Goal: Task Accomplishment & Management: Complete application form

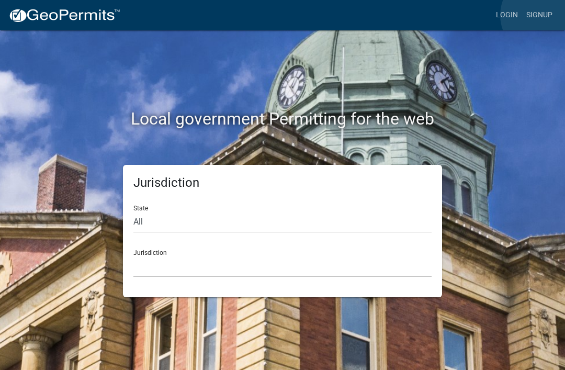
click at [544, 16] on link "Signup" at bounding box center [539, 15] width 35 height 20
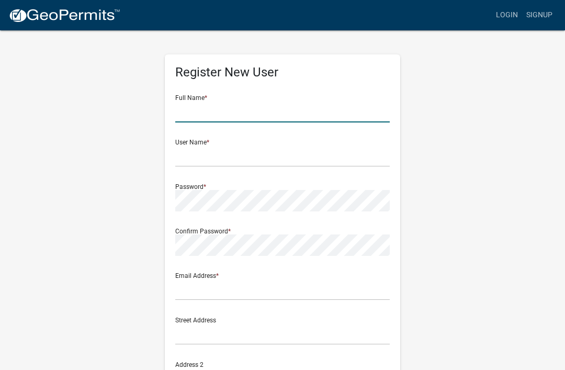
click at [235, 107] on input "text" at bounding box center [282, 111] width 214 height 21
type input "[PERSON_NAME]"
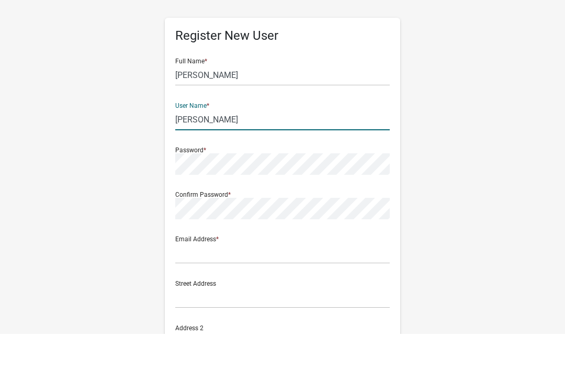
type input "[PERSON_NAME]"
type input "marthamccance"
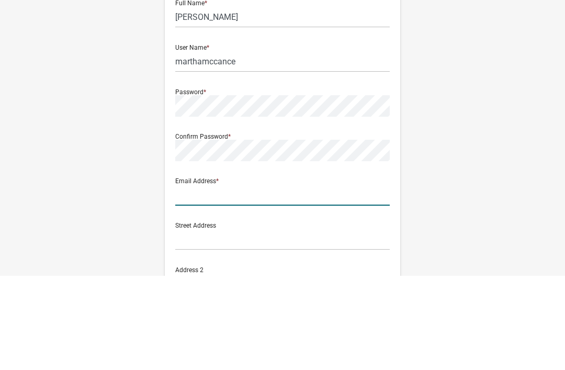
click at [194, 279] on input "text" at bounding box center [282, 289] width 214 height 21
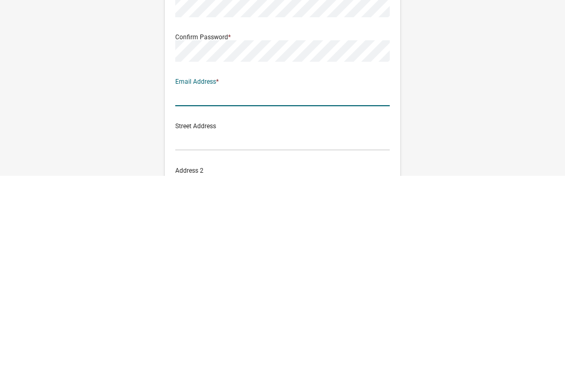
type input "[EMAIL_ADDRESS][DOMAIN_NAME]"
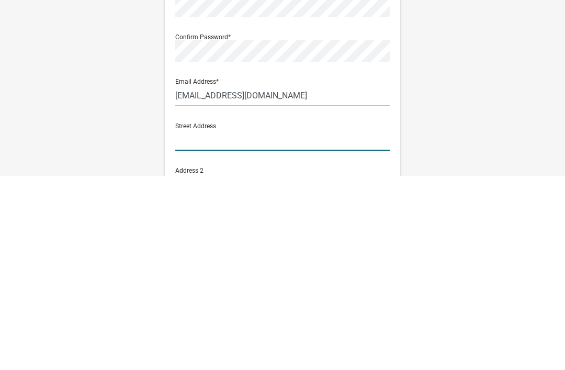
click at [201, 323] on input "text" at bounding box center [282, 333] width 214 height 21
type input "[STREET_ADDRESS]"
type input "Eatonton"
type input "GA"
type input "31024"
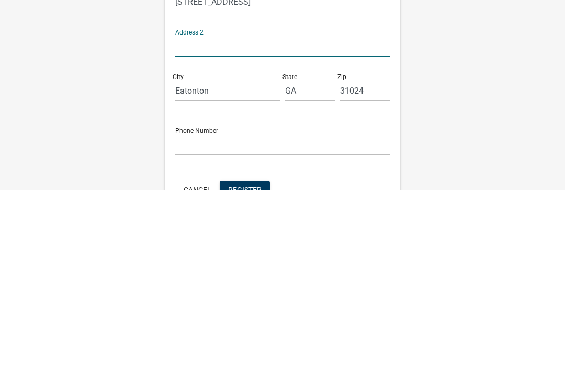
scroll to position [163, 0]
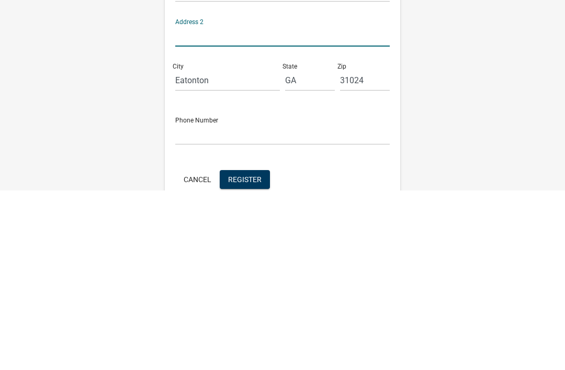
click at [219, 289] on div "Phone Number" at bounding box center [282, 307] width 214 height 36
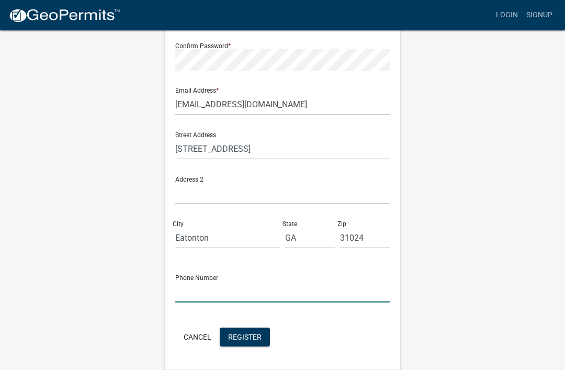
click at [200, 289] on input "text" at bounding box center [282, 291] width 214 height 21
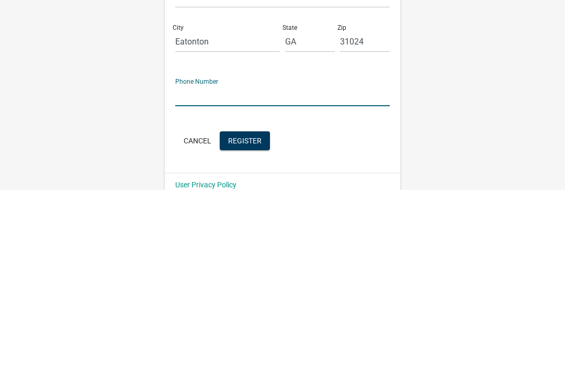
type input "4046943423"
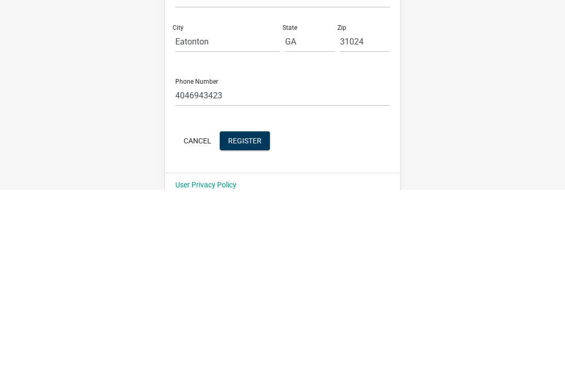
scroll to position [185, 0]
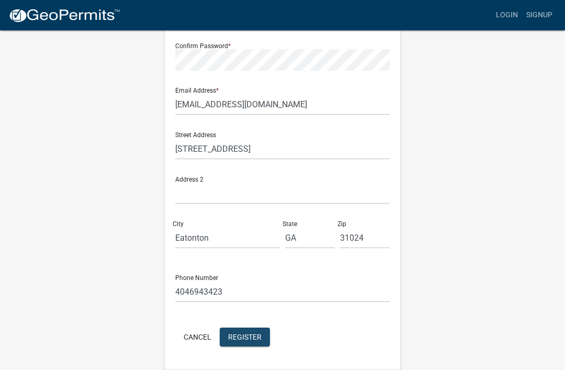
click at [258, 339] on span "Register" at bounding box center [244, 336] width 33 height 8
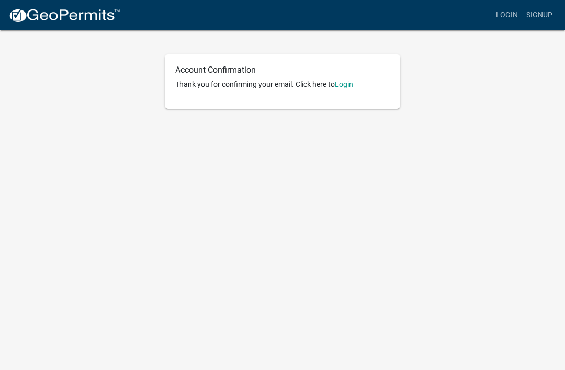
click at [352, 85] on link "Login" at bounding box center [344, 84] width 18 height 8
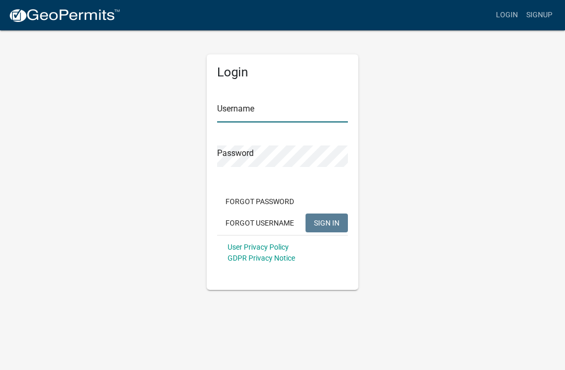
click at [302, 109] on input "Username" at bounding box center [282, 111] width 131 height 21
type input "marthamccance"
click at [326, 222] on button "SIGN IN" at bounding box center [327, 222] width 42 height 19
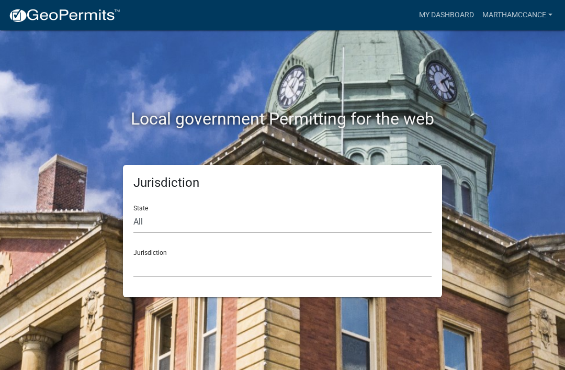
click at [137, 216] on select "All [US_STATE] [US_STATE] [US_STATE] [US_STATE] [US_STATE] [US_STATE] [US_STATE…" at bounding box center [282, 221] width 298 height 21
select select "[US_STATE]"
click at [162, 257] on select "[GEOGRAPHIC_DATA], [US_STATE][PERSON_NAME][GEOGRAPHIC_DATA], [US_STATE][PERSON_…" at bounding box center [282, 266] width 298 height 21
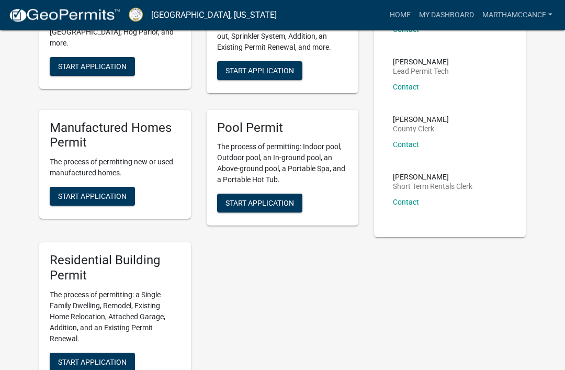
scroll to position [234, 0]
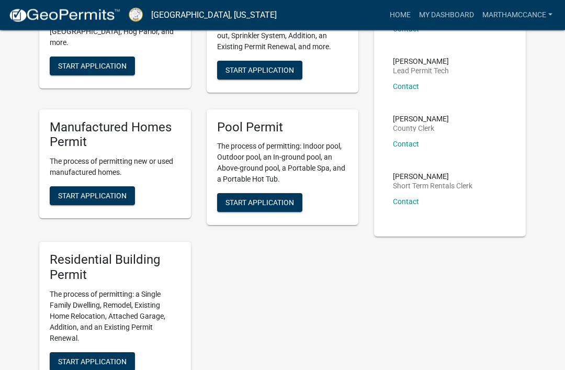
click at [100, 353] on button "Start Application" at bounding box center [92, 362] width 85 height 19
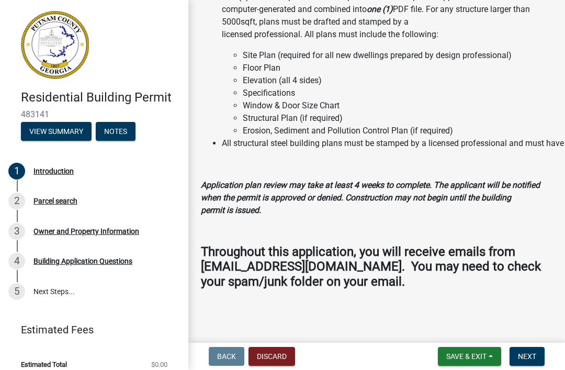
scroll to position [1185, 0]
click at [536, 361] on button "Next" at bounding box center [527, 356] width 35 height 19
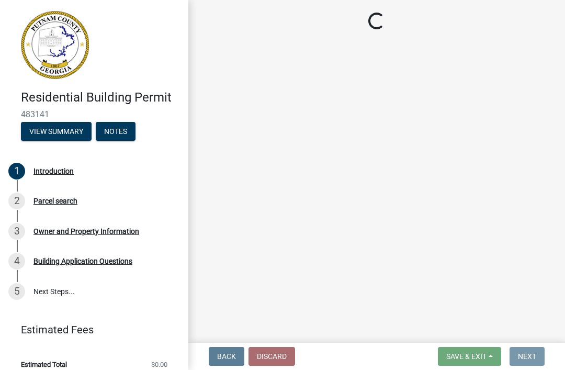
scroll to position [0, 0]
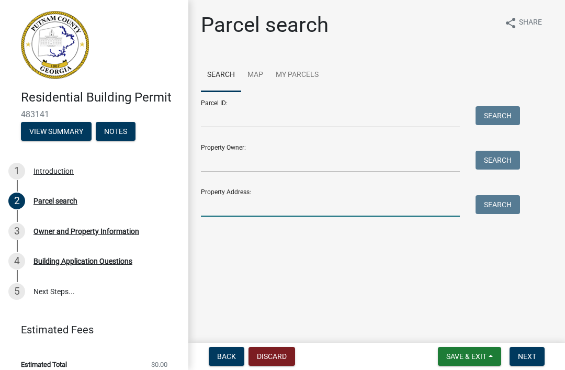
click at [234, 207] on input "Property Address:" at bounding box center [330, 205] width 259 height 21
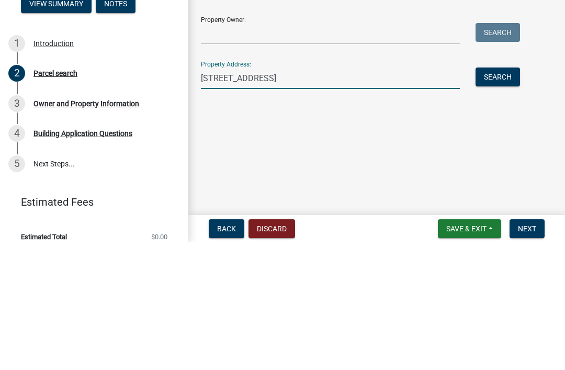
type input "[STREET_ADDRESS]"
click at [501, 195] on button "Search" at bounding box center [498, 204] width 44 height 19
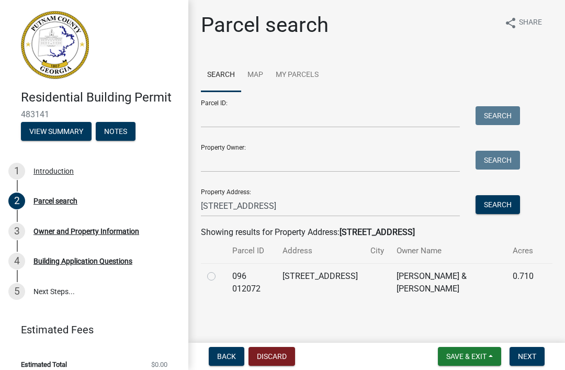
click at [220, 270] on label at bounding box center [220, 270] width 0 height 0
click at [220, 277] on 012072 "radio" at bounding box center [223, 273] width 7 height 7
radio 012072 "true"
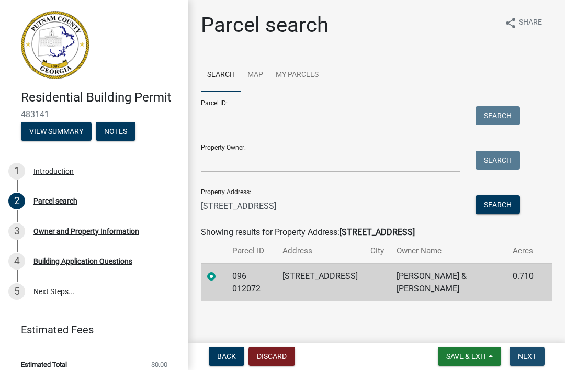
click at [534, 361] on button "Next" at bounding box center [527, 356] width 35 height 19
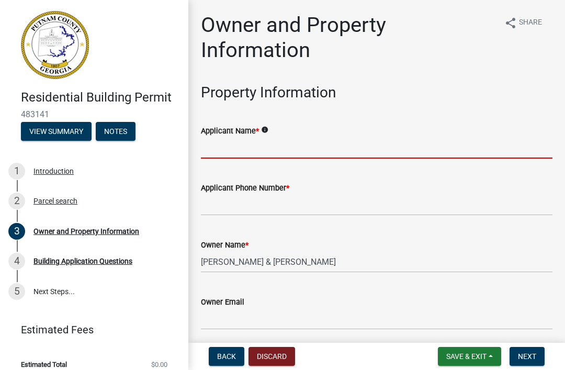
click at [229, 145] on input "Applicant Name *" at bounding box center [377, 147] width 352 height 21
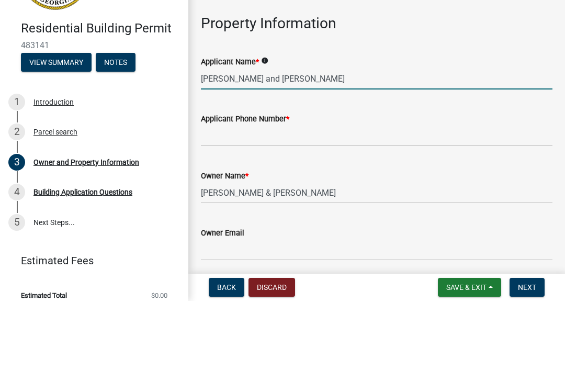
type input "[PERSON_NAME] and [PERSON_NAME]"
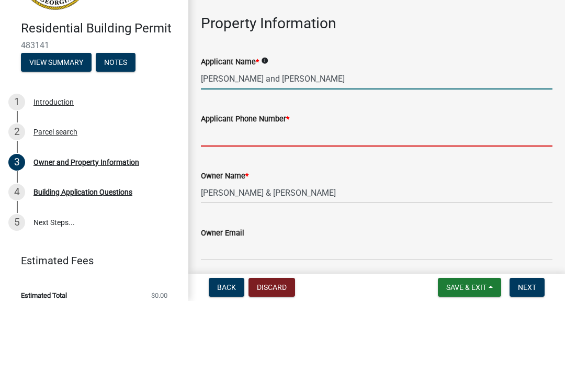
click at [232, 194] on input "Applicant Phone Number *" at bounding box center [377, 204] width 352 height 21
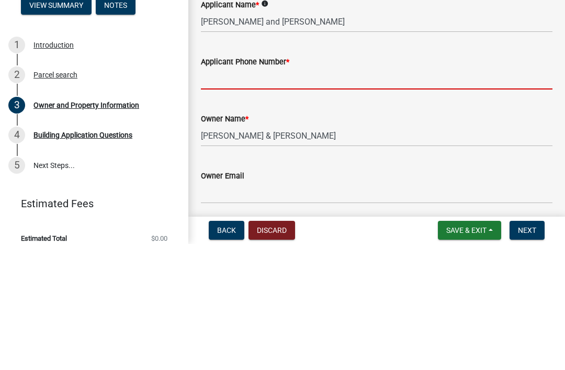
type input "4046943423"
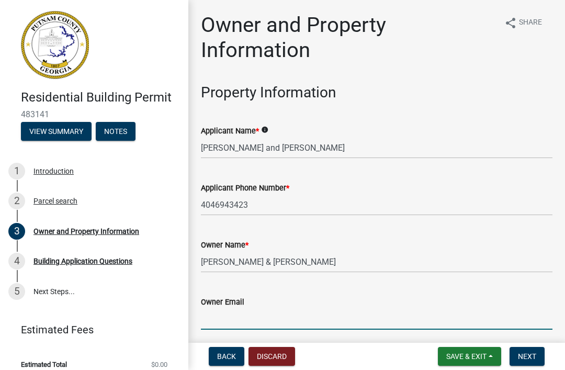
click at [230, 317] on input "Owner Email" at bounding box center [377, 318] width 352 height 21
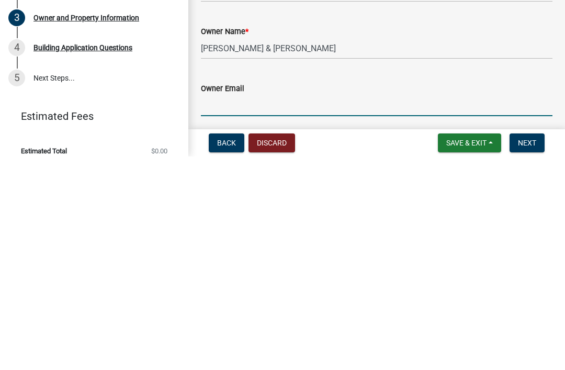
type input "[EMAIL_ADDRESS][DOMAIN_NAME]"
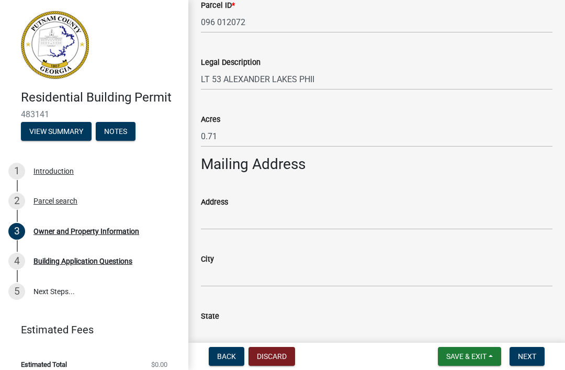
scroll to position [501, 0]
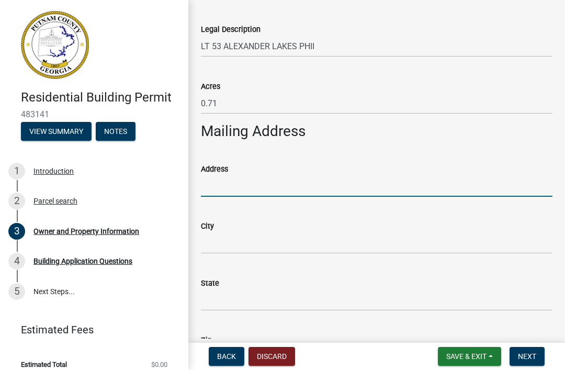
click at [225, 193] on input "Address" at bounding box center [377, 185] width 352 height 21
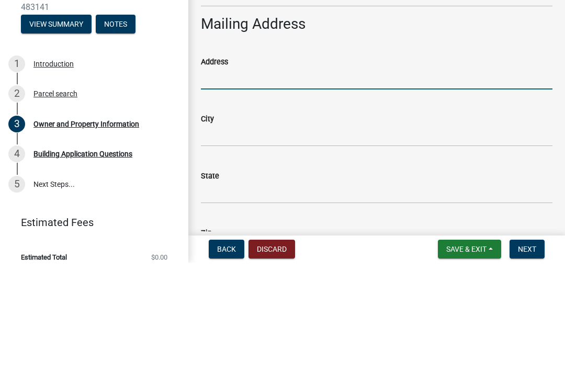
type input "[STREET_ADDRESS]"
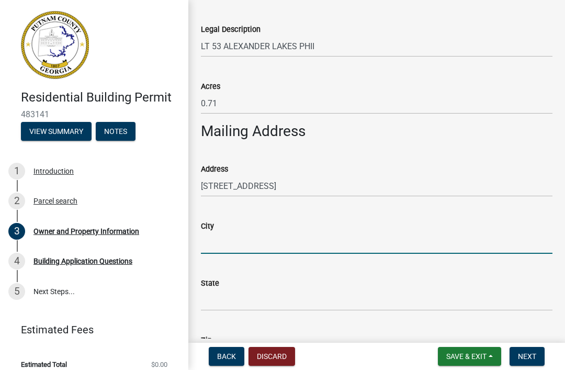
click at [253, 249] on input "City" at bounding box center [377, 242] width 352 height 21
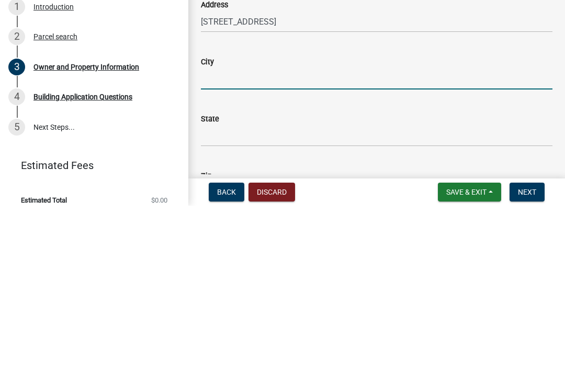
type input "Eatonton"
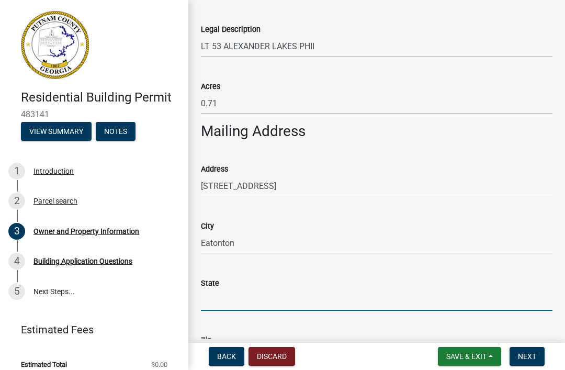
click at [244, 301] on input "State" at bounding box center [377, 299] width 352 height 21
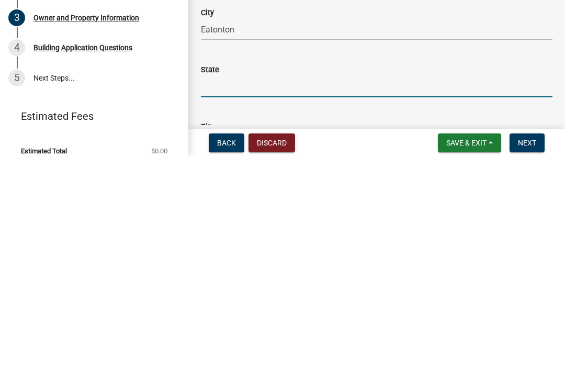
type input "GA"
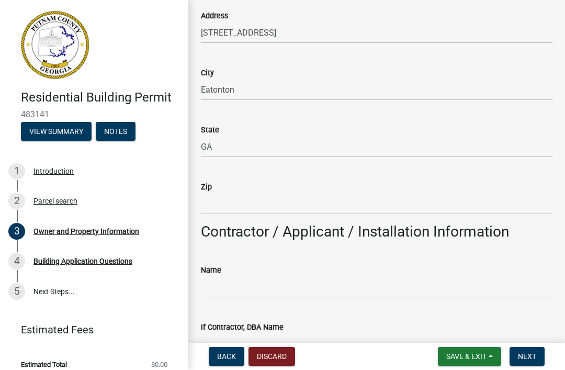
scroll to position [666, 0]
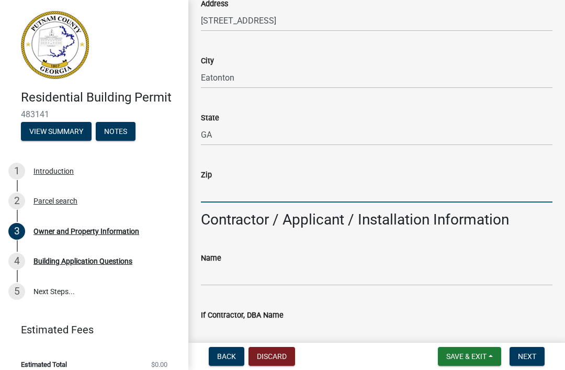
click at [234, 187] on input "Zip" at bounding box center [377, 191] width 352 height 21
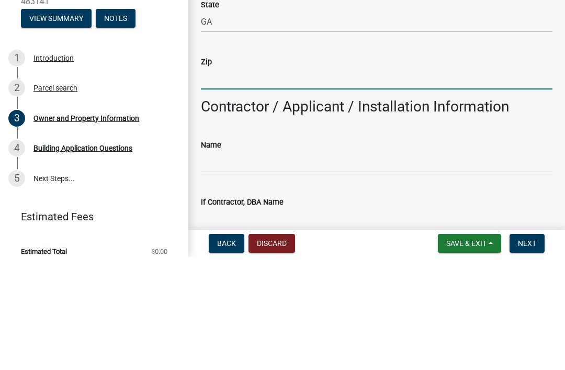
type input "31024"
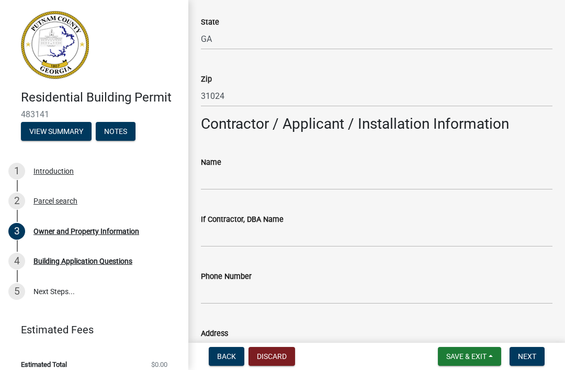
scroll to position [739, 0]
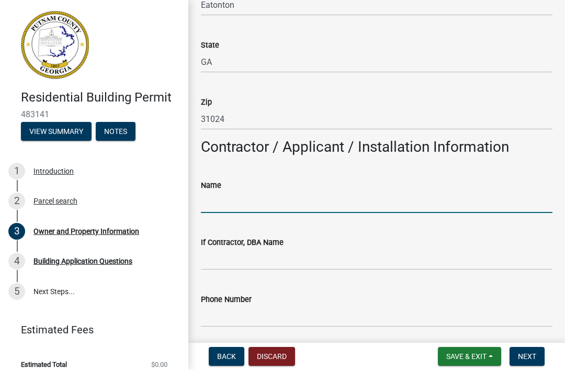
click at [230, 196] on input "Name" at bounding box center [377, 201] width 352 height 21
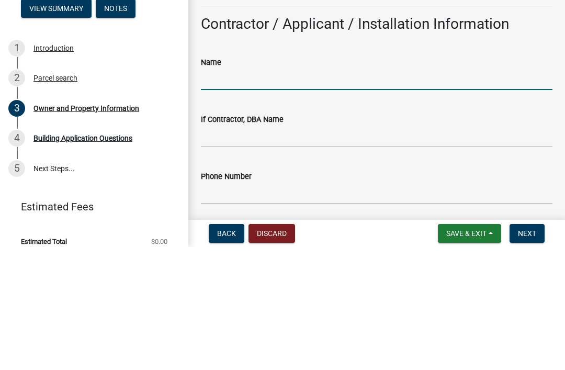
type input "[PERSON_NAME]"
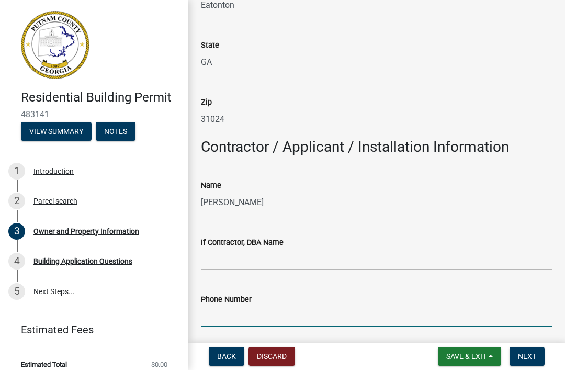
click at [229, 321] on input "Phone Number" at bounding box center [377, 316] width 352 height 21
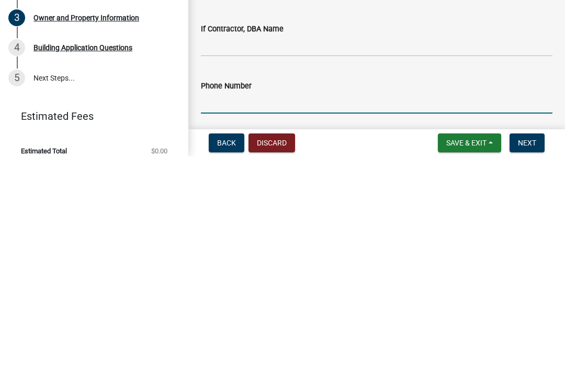
type input "4046943423"
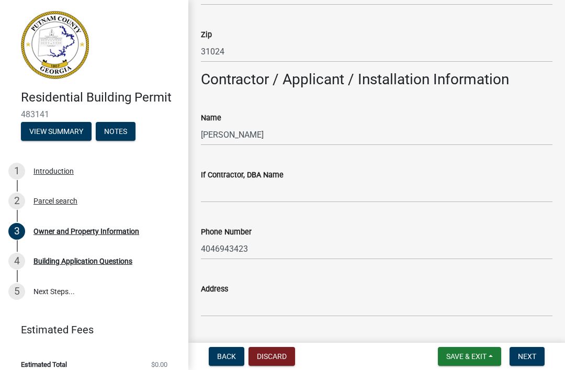
scroll to position [895, 0]
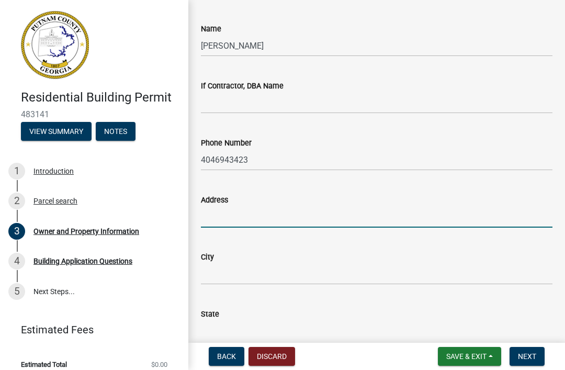
click at [272, 219] on input "Address" at bounding box center [377, 216] width 352 height 21
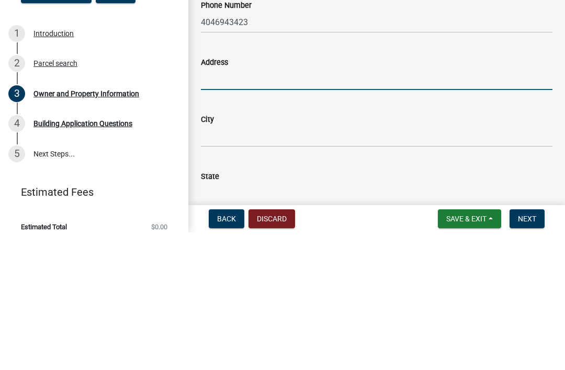
type input "[STREET_ADDRESS]"
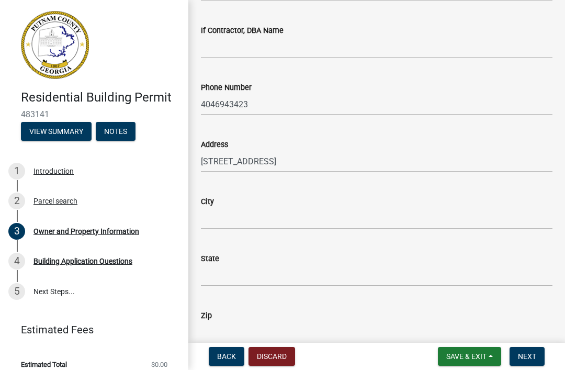
scroll to position [1003, 0]
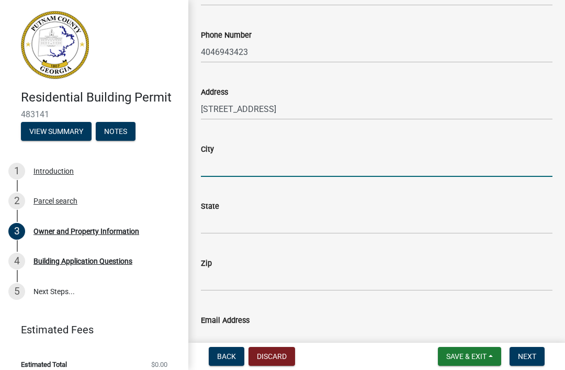
click at [284, 163] on input "City" at bounding box center [377, 165] width 352 height 21
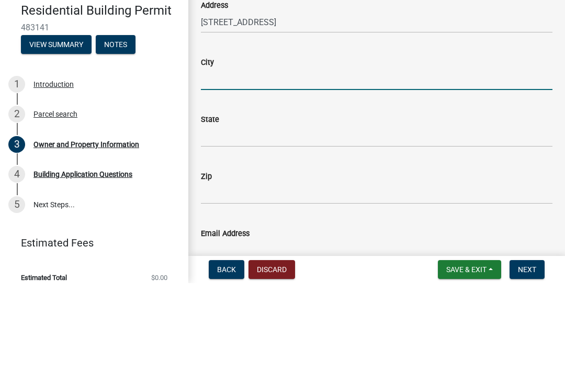
type input "Eatonton"
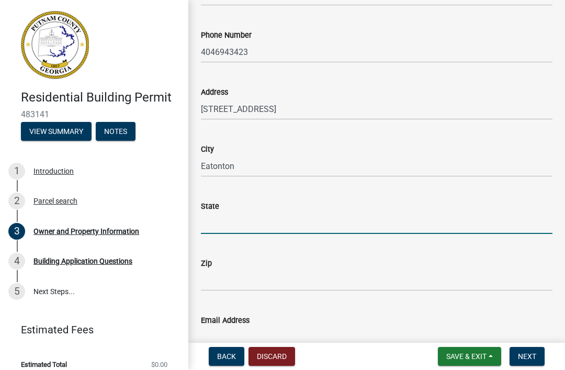
click at [251, 217] on input "State" at bounding box center [377, 222] width 352 height 21
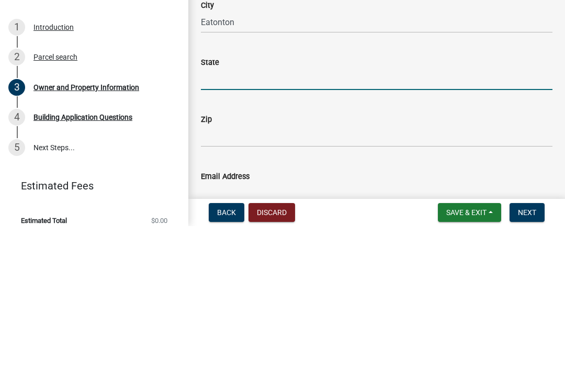
type input "GA"
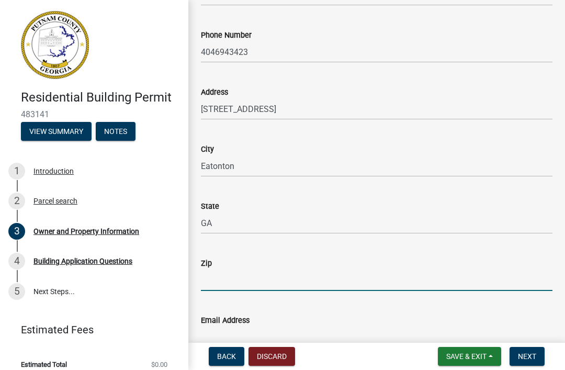
click at [244, 279] on input "Zip" at bounding box center [377, 279] width 352 height 21
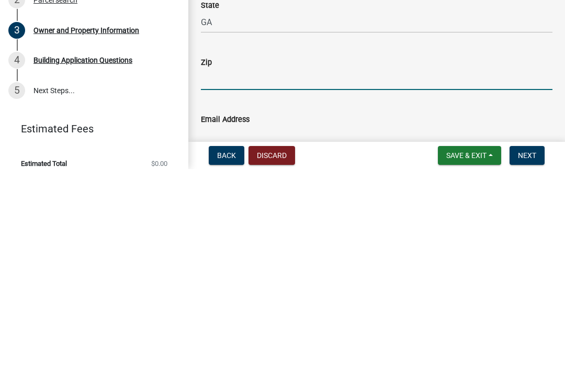
type input "31024"
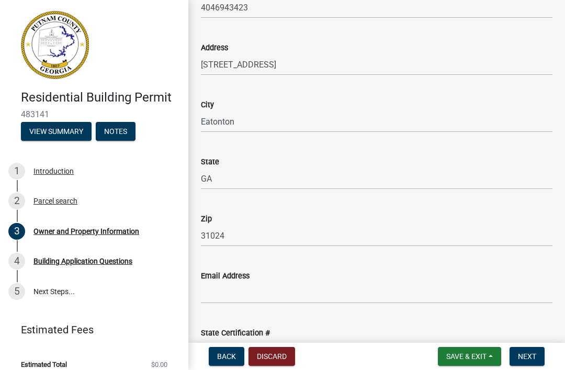
scroll to position [1092, 0]
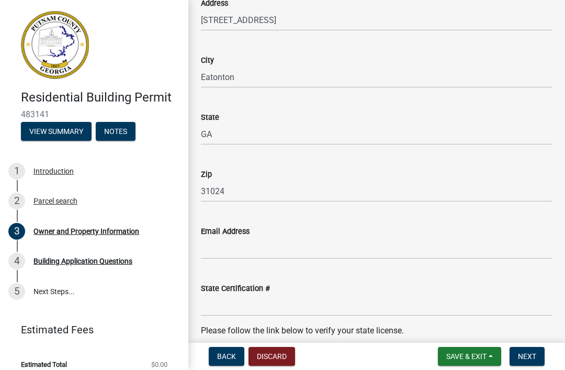
click at [308, 230] on div "Email Address" at bounding box center [377, 231] width 352 height 13
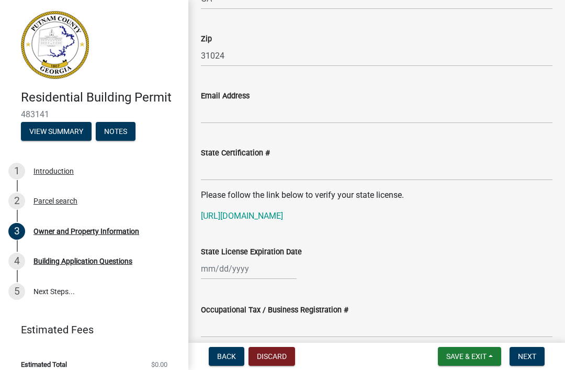
scroll to position [1227, 0]
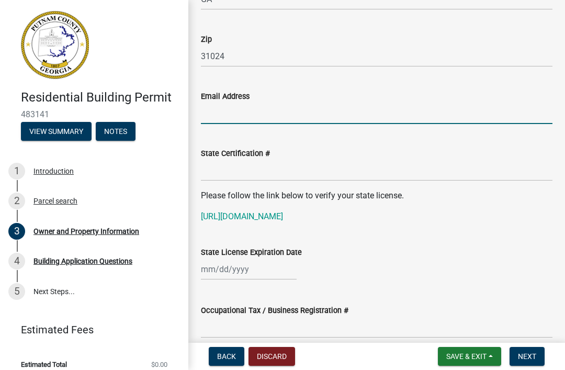
click at [228, 117] on input "Email Address" at bounding box center [377, 113] width 352 height 21
type input "[EMAIL_ADDRESS][DOMAIN_NAME]"
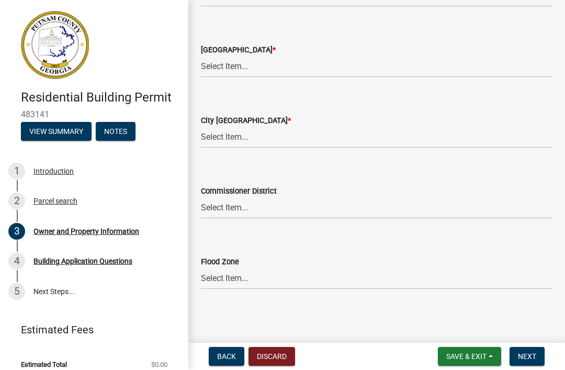
scroll to position [1844, 0]
click at [537, 363] on button "Next" at bounding box center [527, 356] width 35 height 19
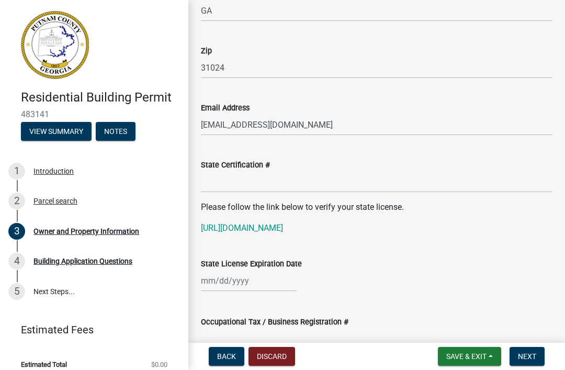
scroll to position [1228, 0]
click at [472, 360] on span "Save & Exit" at bounding box center [466, 356] width 40 height 8
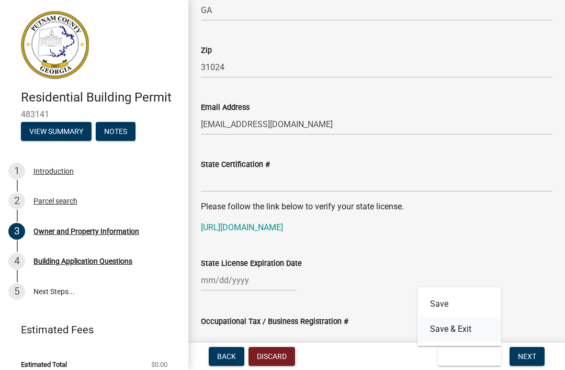
click at [459, 332] on button "Save & Exit" at bounding box center [459, 329] width 84 height 25
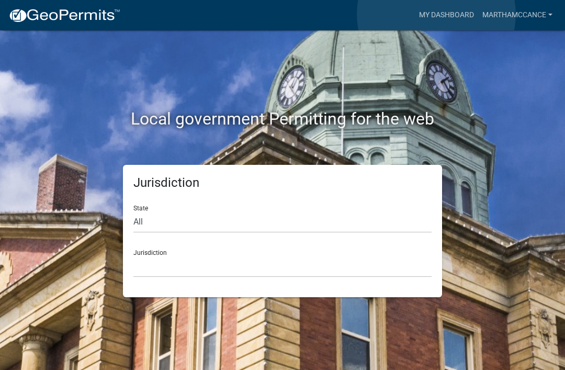
click at [436, 15] on link "My Dashboard" at bounding box center [446, 15] width 63 height 20
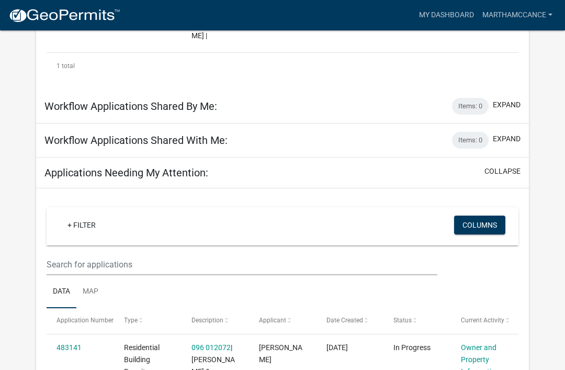
scroll to position [333, 0]
click at [67, 343] on link "483141" at bounding box center [69, 347] width 25 height 8
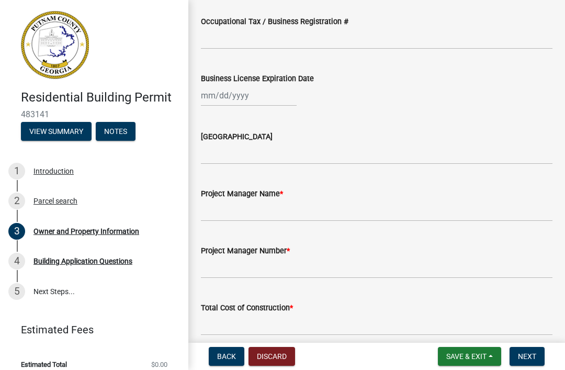
scroll to position [1517, 0]
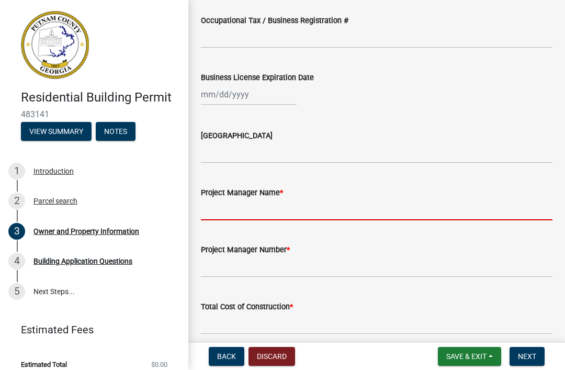
click at [243, 200] on input "Project Manager Name *" at bounding box center [377, 209] width 352 height 21
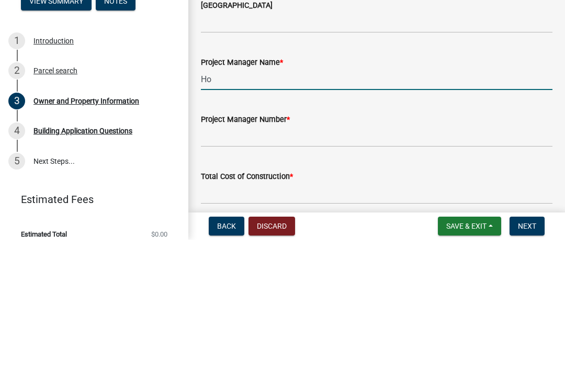
type input "H"
type input "Mart"
type input "[PERSON_NAME]"
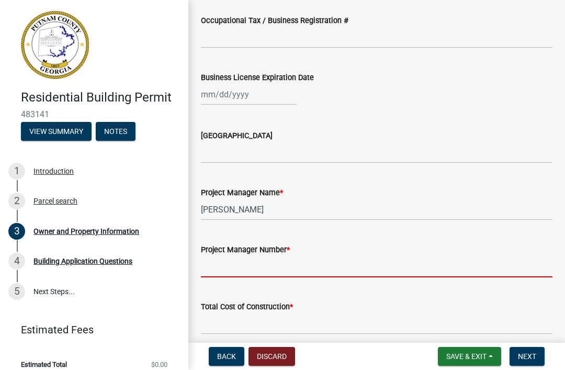
click at [222, 269] on input "Project Manager Number *" at bounding box center [377, 266] width 352 height 21
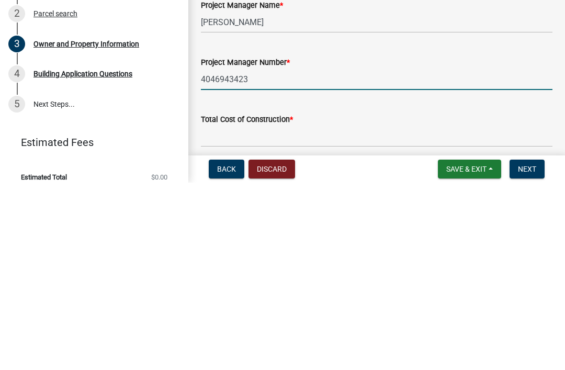
type input "4046943423"
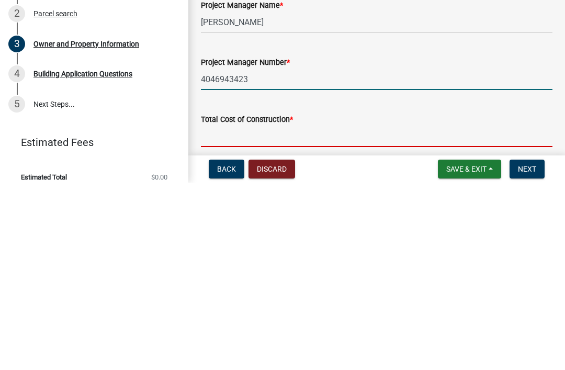
click at [242, 313] on input "text" at bounding box center [377, 323] width 352 height 21
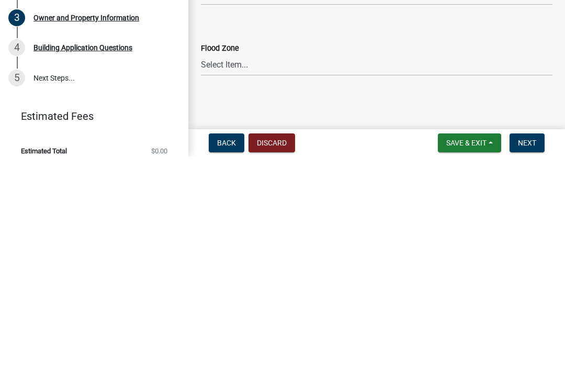
scroll to position [1844, 0]
click at [527, 352] on span "Next" at bounding box center [527, 356] width 18 height 8
type input "6048"
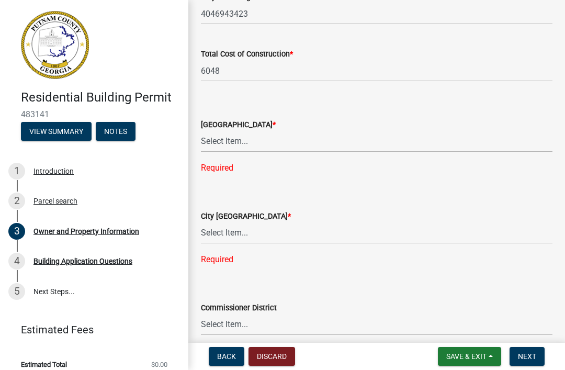
scroll to position [1782, 0]
click at [235, 135] on select "Select Item... AG-1 R-1R R-1 R-2 MHP RM-1 RM-3 C-1 C-2 I-M PUD N/A" at bounding box center [377, 140] width 352 height 21
select select "a6b90f04-145f-43dc-a4e6-6d5ec8e28ec9"
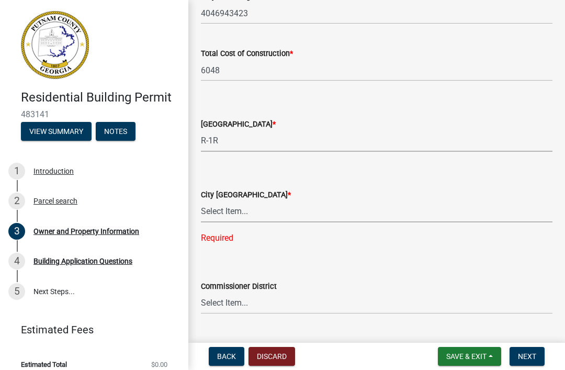
click at [239, 212] on select "Select Item... A-1 A-2 R-1 R-2 R-3 R-4 MHP C-1 C-2 I-1 I-2 DB FH H-P N/A" at bounding box center [377, 211] width 352 height 21
select select "83394b22-4a11-496c-8e5c-75ade2e72faf"
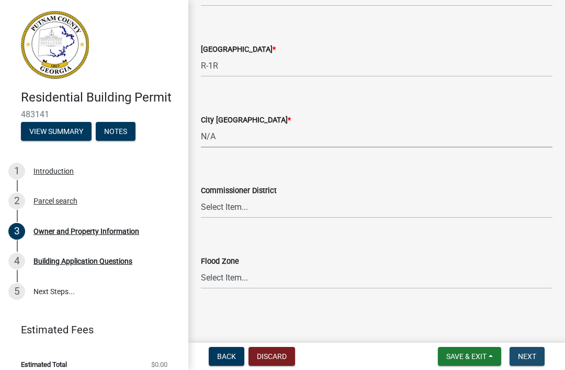
scroll to position [1857, 0]
click at [528, 363] on button "Next" at bounding box center [527, 356] width 35 height 19
click at [524, 351] on button "Next" at bounding box center [527, 356] width 35 height 19
click at [523, 352] on span "Next" at bounding box center [527, 356] width 18 height 8
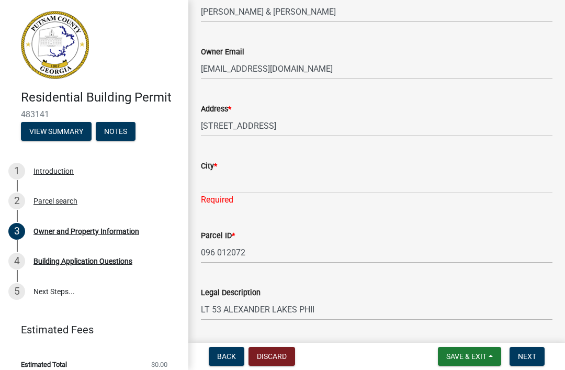
scroll to position [252, 0]
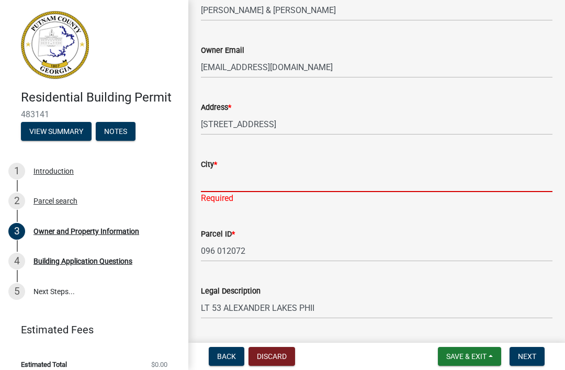
click at [215, 184] on input "City *" at bounding box center [377, 181] width 352 height 21
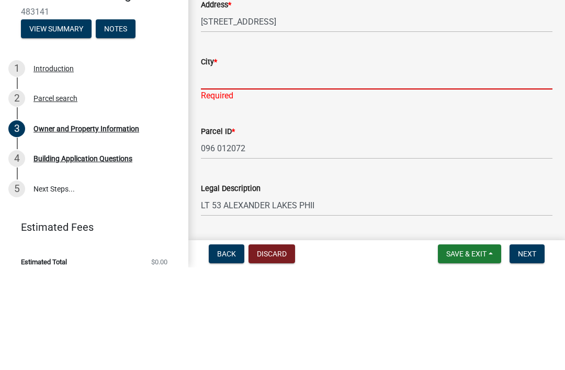
type input "Eatonton"
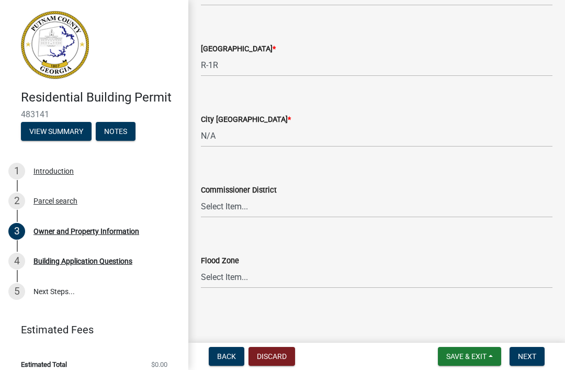
scroll to position [1844, 0]
click at [533, 355] on span "Next" at bounding box center [527, 356] width 18 height 8
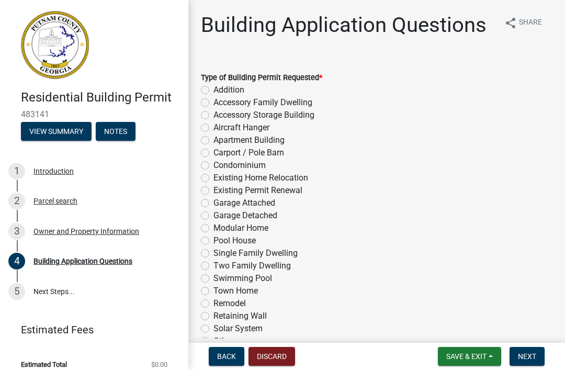
scroll to position [0, 0]
click at [213, 114] on label "Accessory Storage Building" at bounding box center [263, 115] width 101 height 13
click at [213, 114] on input "Accessory Storage Building" at bounding box center [216, 112] width 7 height 7
radio input "true"
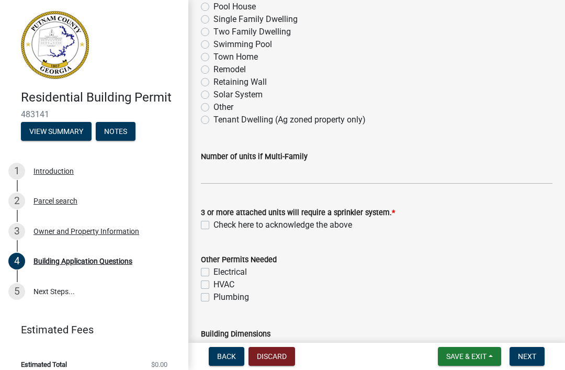
scroll to position [232, 0]
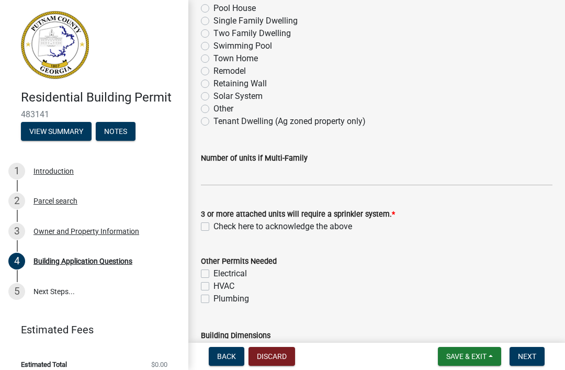
click at [213, 230] on label "Check here to acknowledge the above" at bounding box center [282, 226] width 139 height 13
click at [213, 227] on input "Check here to acknowledge the above" at bounding box center [216, 223] width 7 height 7
checkbox input "true"
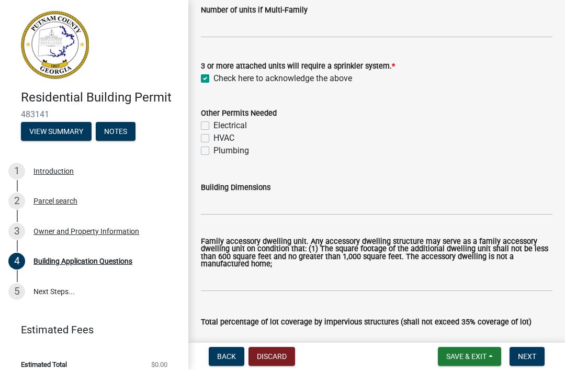
scroll to position [382, 0]
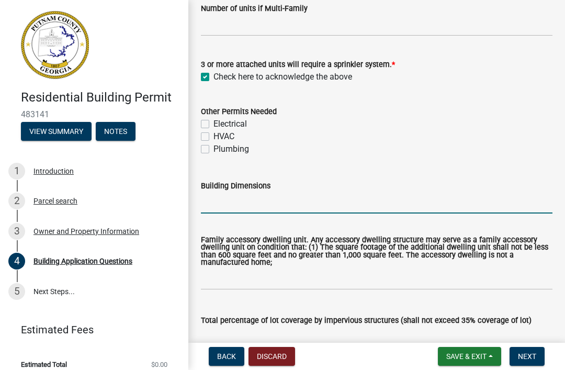
click at [233, 208] on input "Building Dimensions" at bounding box center [377, 202] width 352 height 21
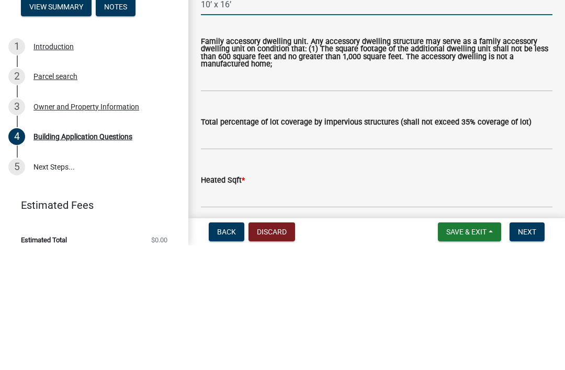
scroll to position [457, 0]
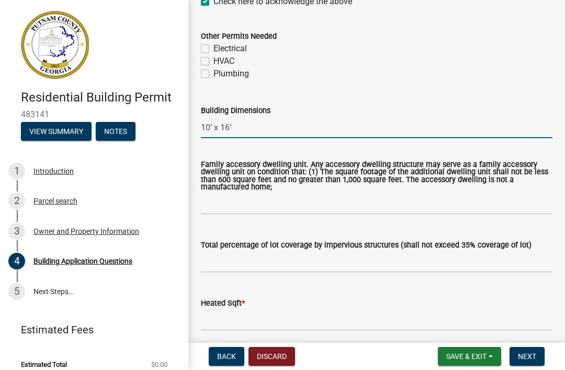
type input "10’ x 16’"
click at [227, 260] on input "text" at bounding box center [377, 261] width 352 height 21
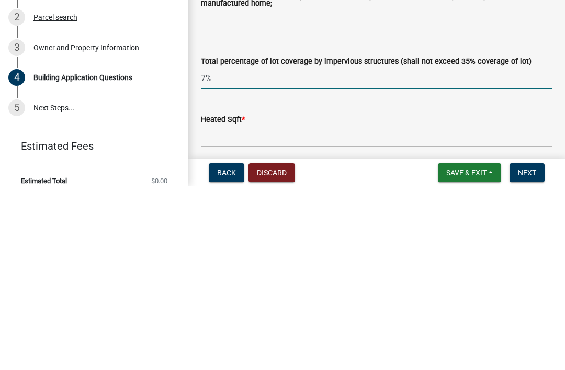
type input "7"
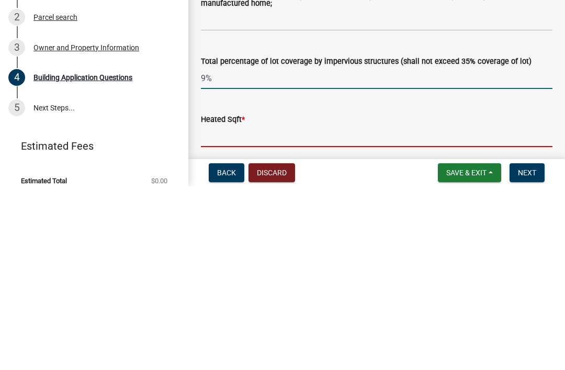
click at [229, 309] on input "text" at bounding box center [377, 319] width 352 height 21
type input "0.09"
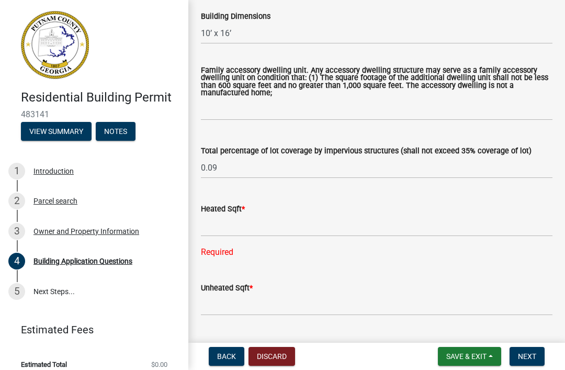
scroll to position [552, 0]
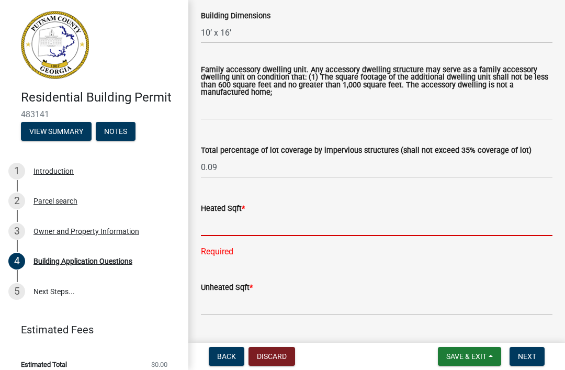
click at [278, 229] on input "text" at bounding box center [377, 224] width 352 height 21
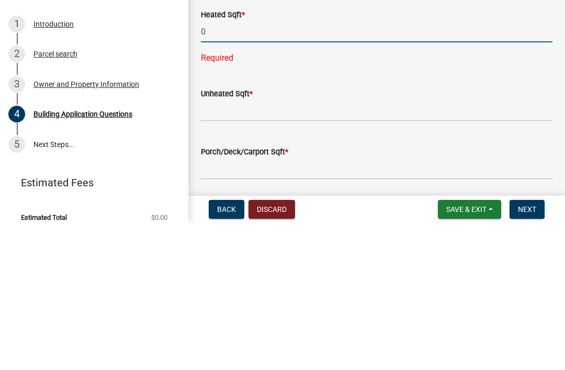
scroll to position [599, 0]
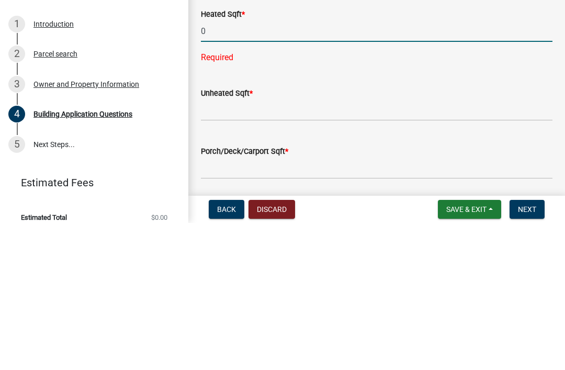
type input "0"
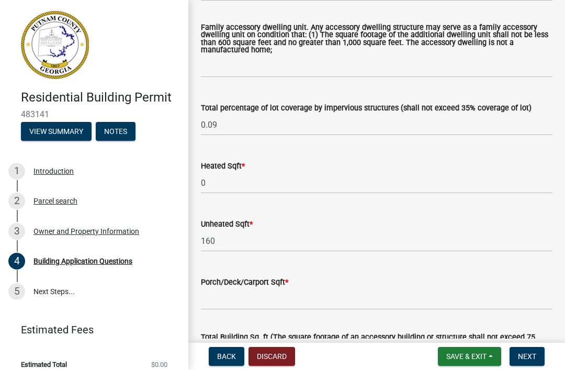
scroll to position [594, 0]
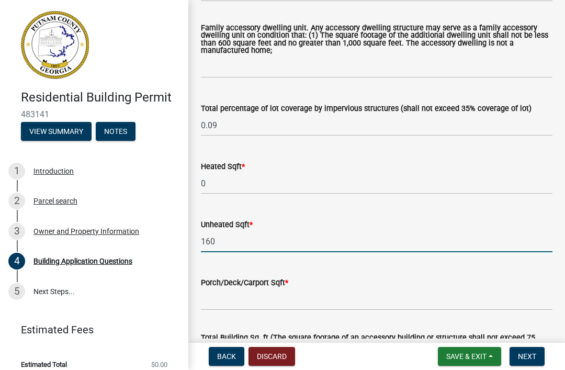
type input "160"
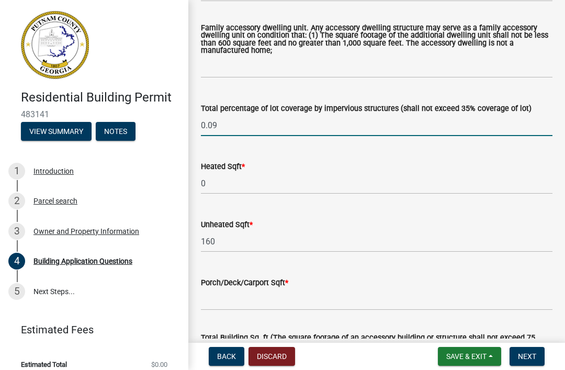
click at [220, 120] on input "0.09" at bounding box center [377, 125] width 352 height 21
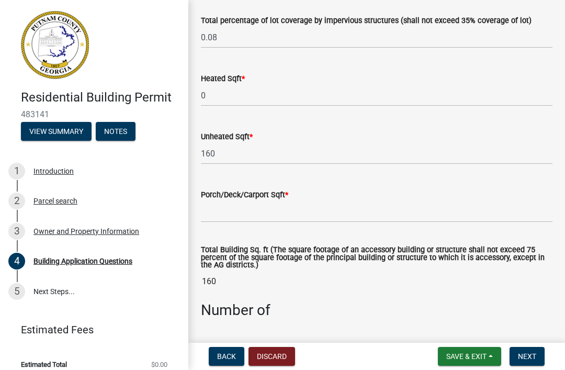
scroll to position [683, 0]
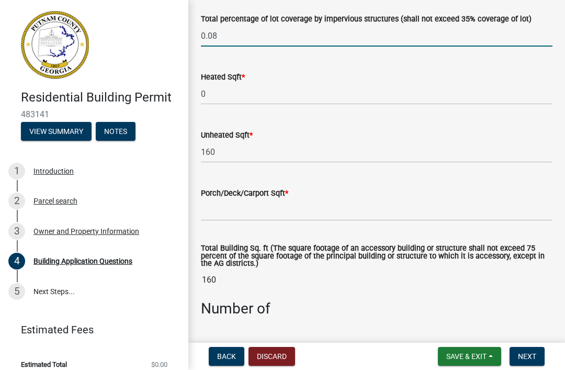
type input "0.08"
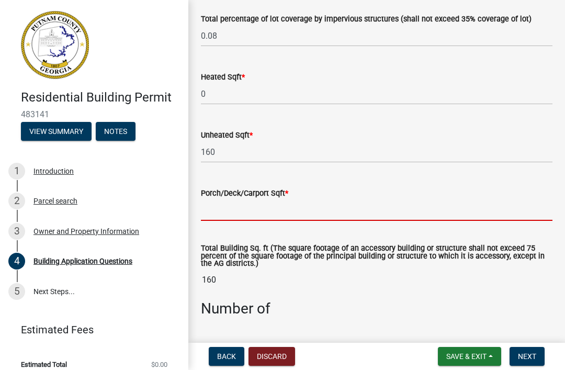
click at [212, 209] on input "text" at bounding box center [377, 209] width 352 height 21
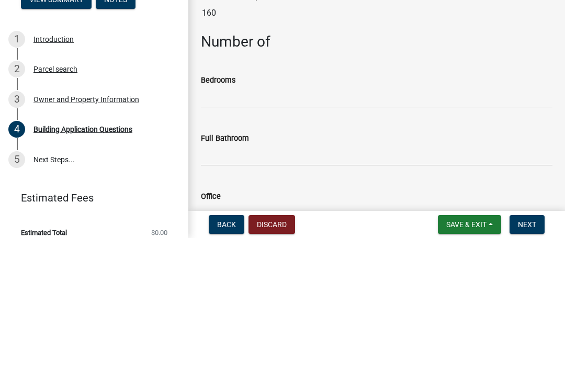
scroll to position [821, 0]
type input "0"
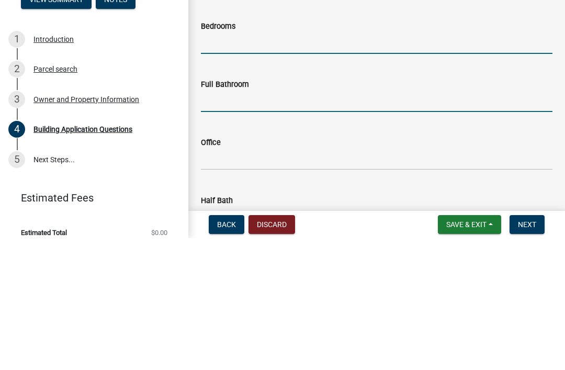
click at [209, 222] on input "text" at bounding box center [377, 232] width 352 height 21
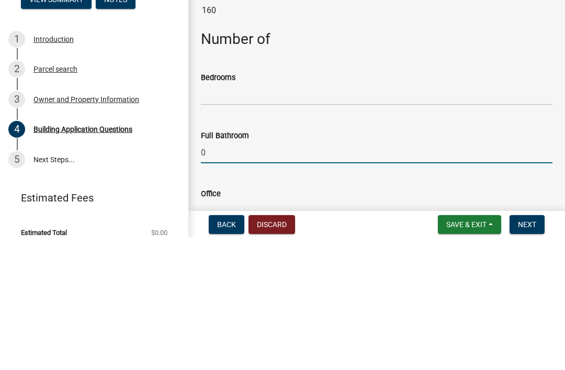
type input "0"
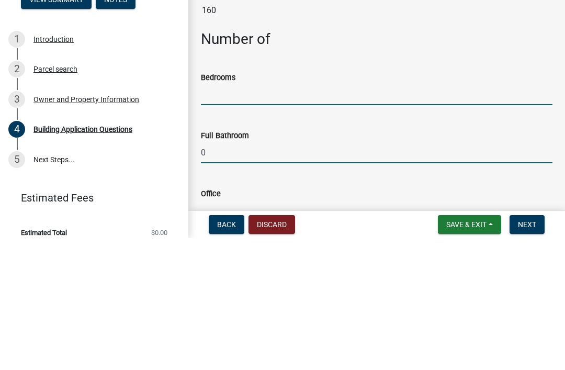
click at [217, 216] on input "text" at bounding box center [377, 226] width 352 height 21
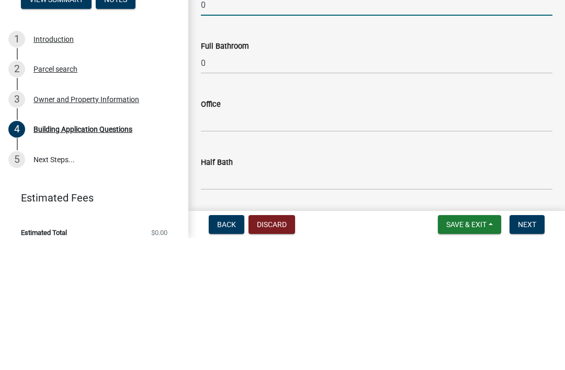
scroll to position [914, 0]
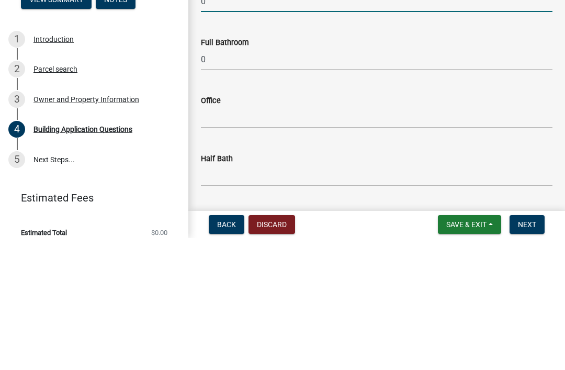
type input "0"
click at [208, 239] on input "text" at bounding box center [377, 249] width 352 height 21
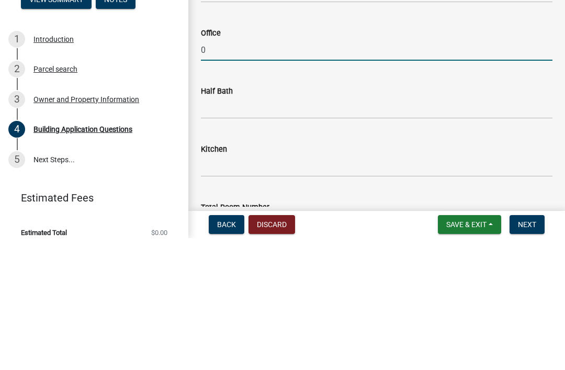
scroll to position [984, 0]
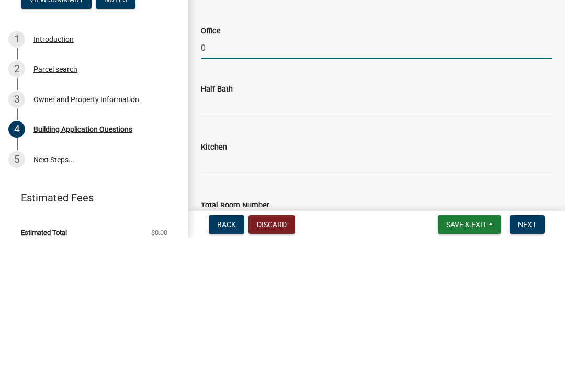
type input "0"
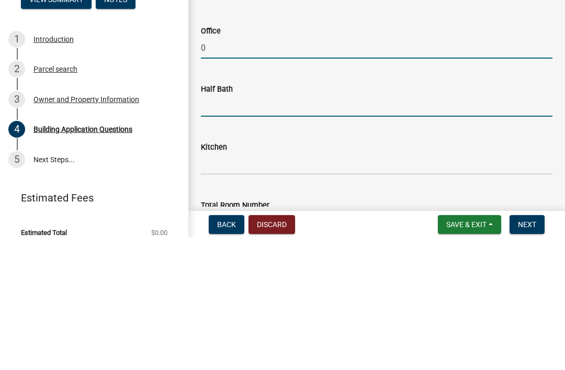
click at [219, 227] on input "text" at bounding box center [377, 237] width 352 height 21
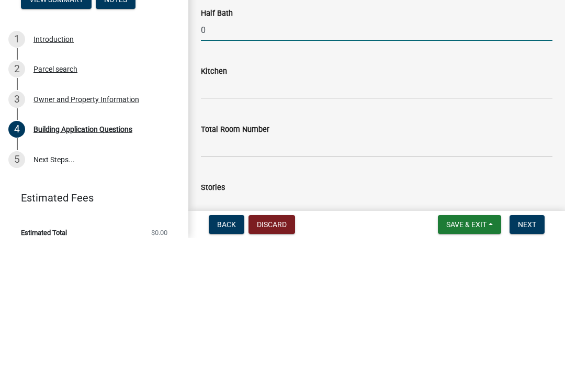
scroll to position [1061, 0]
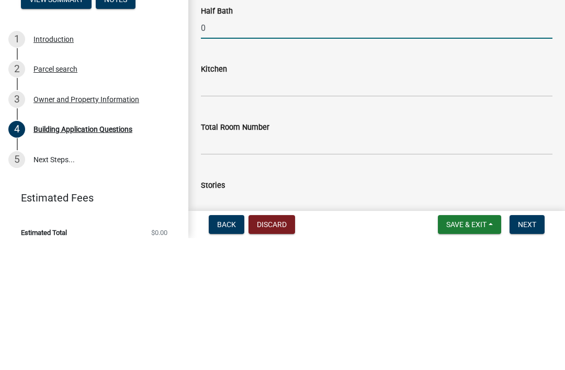
type input "0"
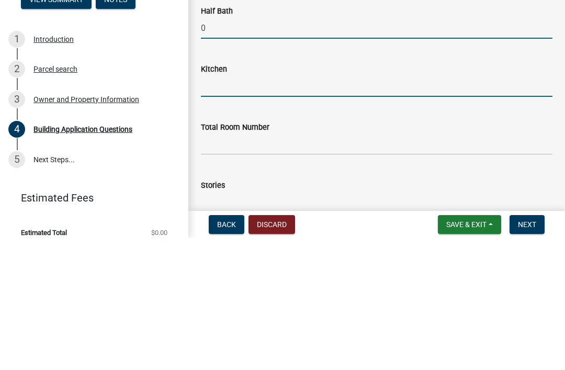
click at [211, 207] on input "text" at bounding box center [377, 217] width 352 height 21
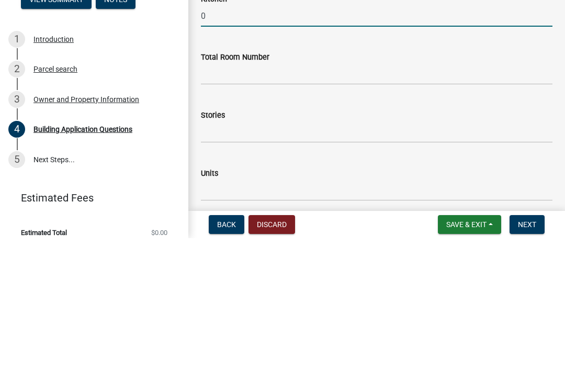
scroll to position [1136, 0]
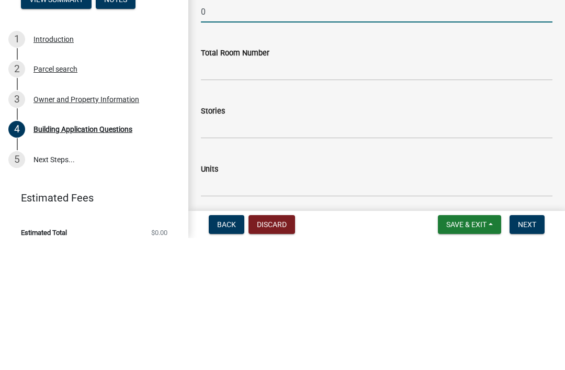
type input "0"
click at [227, 191] on input "text" at bounding box center [377, 201] width 352 height 21
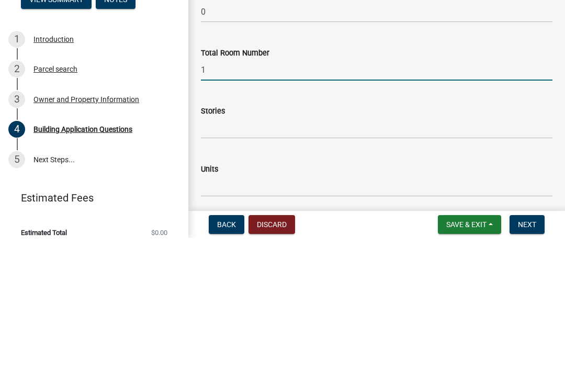
type input "1"
click at [224, 249] on input "text" at bounding box center [377, 259] width 352 height 21
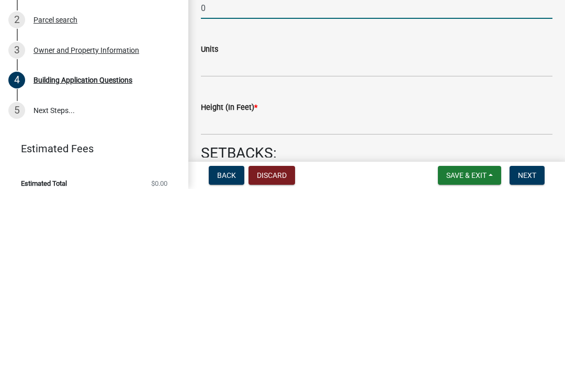
scroll to position [1210, 0]
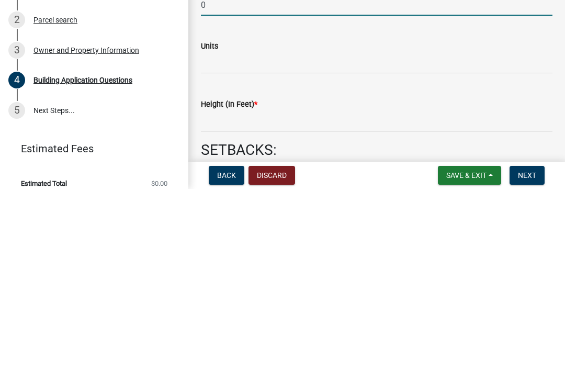
type input "0"
click at [233, 233] on input "text" at bounding box center [377, 243] width 352 height 21
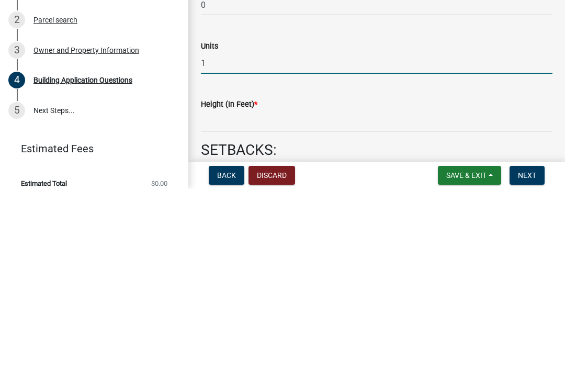
type input "1"
click at [213, 291] on input "text" at bounding box center [377, 301] width 352 height 21
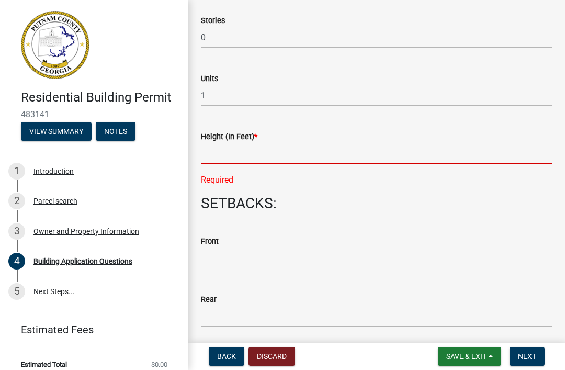
scroll to position [1365, 0]
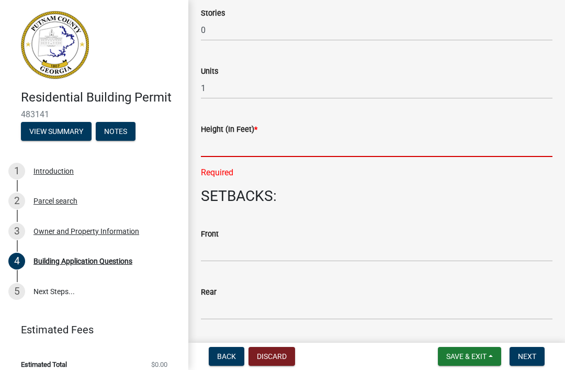
click at [224, 139] on input "text" at bounding box center [377, 145] width 352 height 21
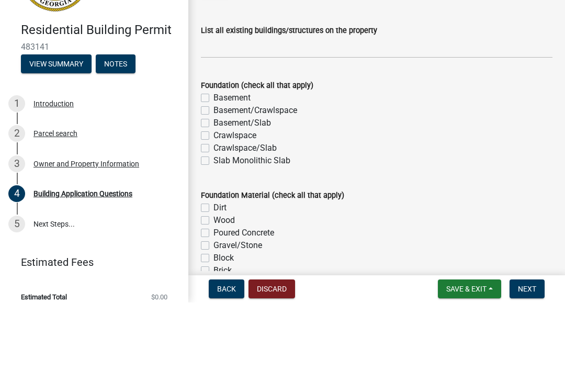
scroll to position [1930, 0]
click at [224, 76] on wm-data-entity-input "List all existing buildings/structures on the property" at bounding box center [377, 104] width 352 height 57
type input "11.5"
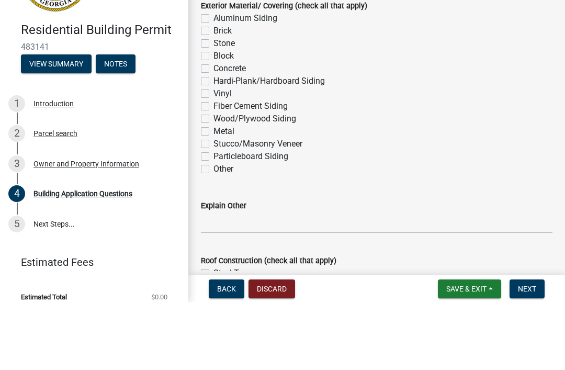
scroll to position [2330, 0]
type input "House"
click at [211, 180] on div "Wood/Plywood Siding" at bounding box center [377, 186] width 352 height 13
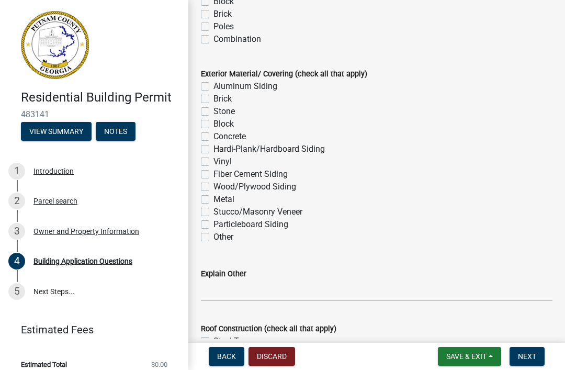
click at [213, 176] on label "Fiber Cement Siding" at bounding box center [250, 174] width 74 height 13
click at [213, 175] on input "Fiber Cement Siding" at bounding box center [216, 171] width 7 height 7
checkbox input "true"
checkbox input "false"
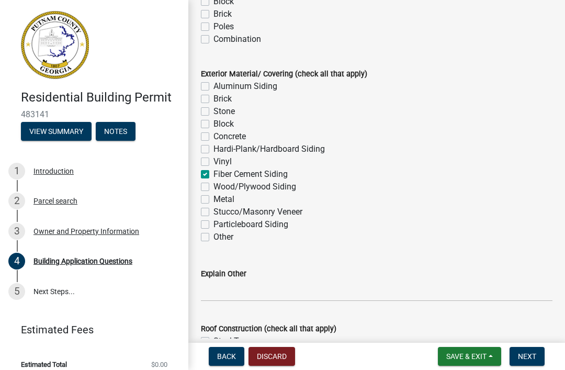
checkbox input "false"
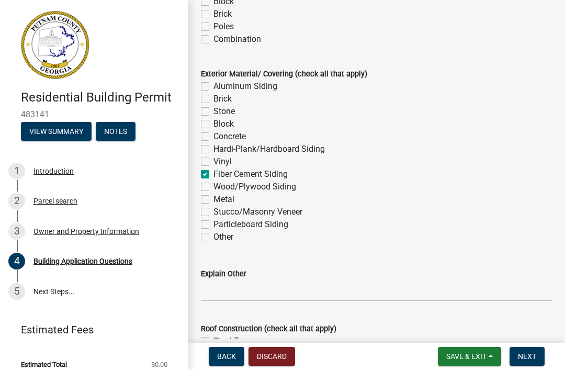
checkbox input "true"
checkbox input "false"
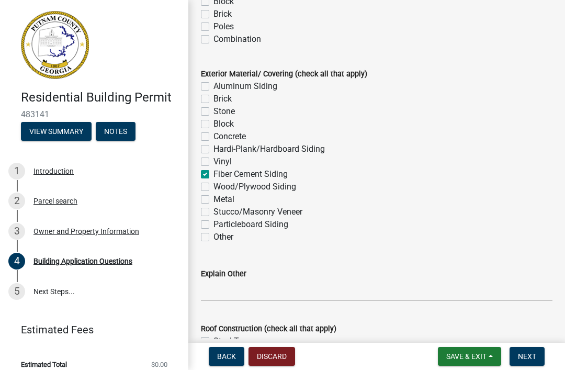
checkbox input "false"
click at [213, 175] on label "Fiber Cement Siding" at bounding box center [250, 174] width 74 height 13
click at [213, 175] on input "Fiber Cement Siding" at bounding box center [216, 171] width 7 height 7
checkbox input "false"
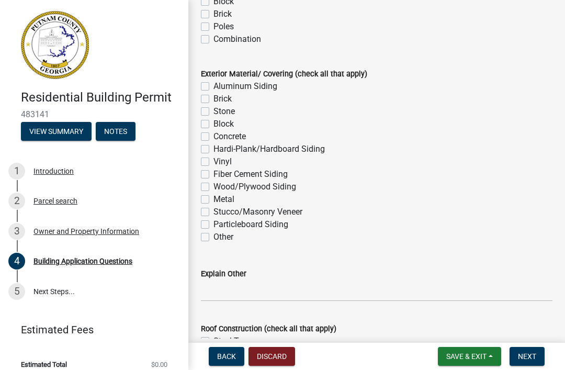
checkbox input "false"
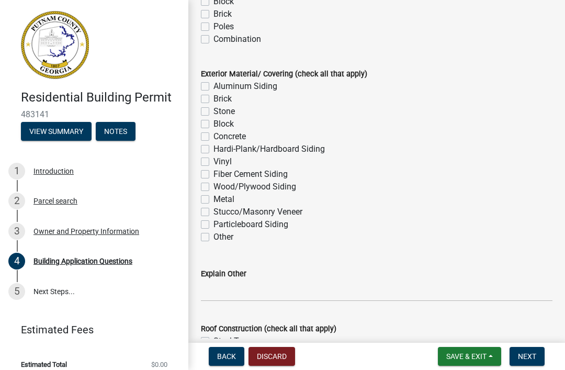
checkbox input "false"
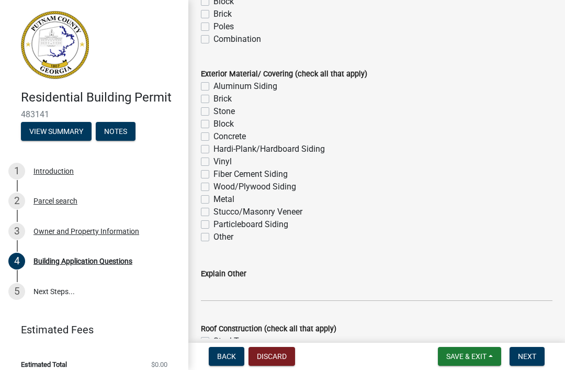
checkbox input "false"
click at [213, 176] on label "Fiber Cement Siding" at bounding box center [250, 174] width 74 height 13
click at [213, 175] on input "Fiber Cement Siding" at bounding box center [216, 171] width 7 height 7
checkbox input "true"
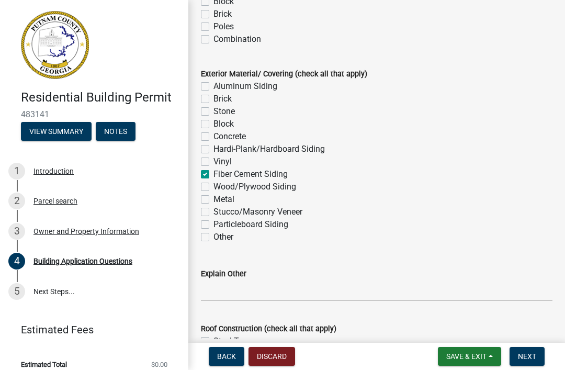
checkbox input "false"
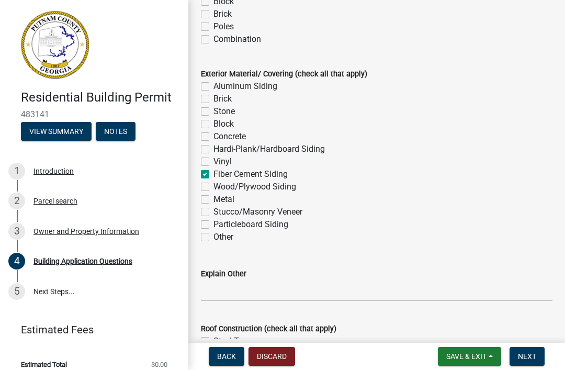
checkbox input "false"
checkbox input "true"
checkbox input "false"
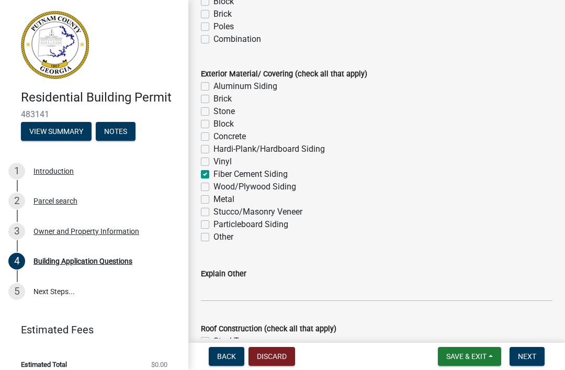
checkbox input "false"
click at [213, 188] on label "Wood/Plywood Siding" at bounding box center [254, 186] width 83 height 13
click at [213, 187] on input "Wood/Plywood Siding" at bounding box center [216, 183] width 7 height 7
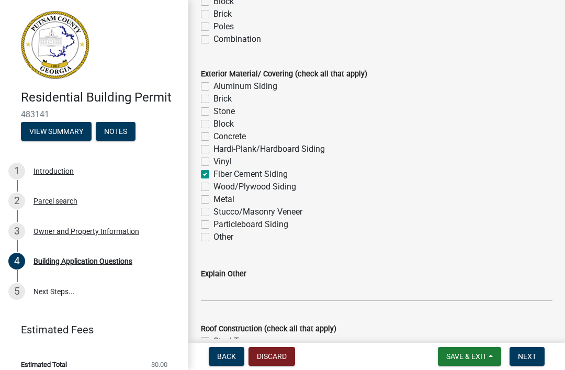
checkbox input "true"
checkbox input "false"
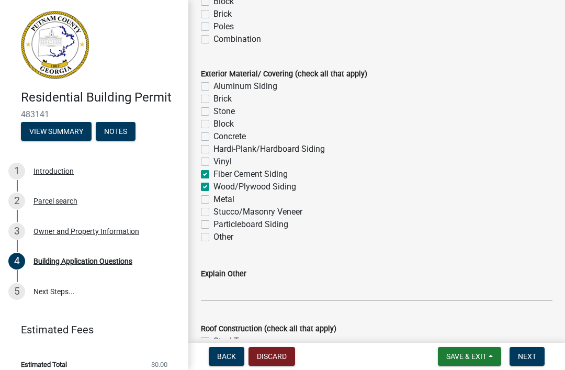
checkbox input "false"
checkbox input "true"
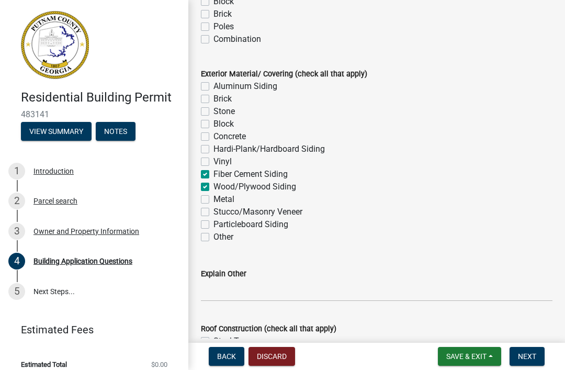
checkbox input "false"
click at [213, 177] on label "Fiber Cement Siding" at bounding box center [250, 174] width 74 height 13
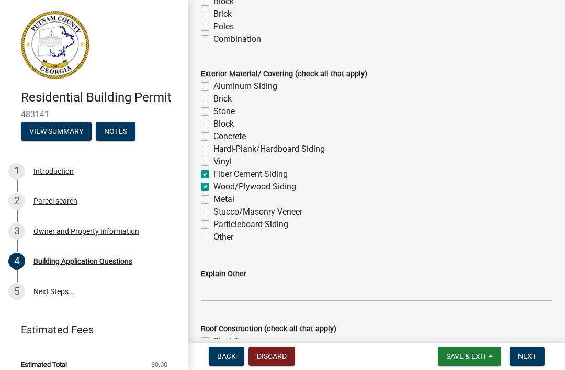
click at [213, 175] on input "Fiber Cement Siding" at bounding box center [216, 171] width 7 height 7
checkbox input "false"
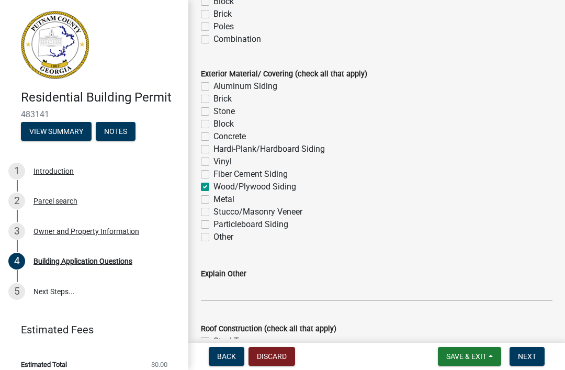
checkbox input "false"
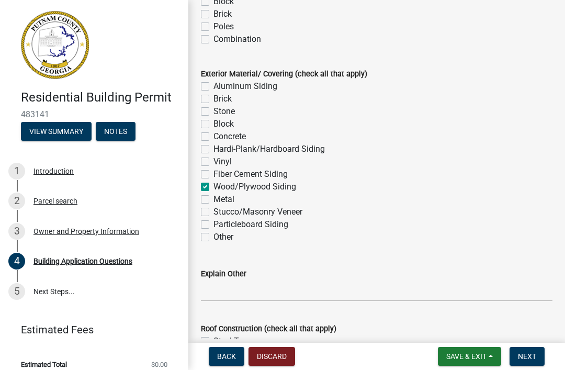
checkbox input "true"
checkbox input "false"
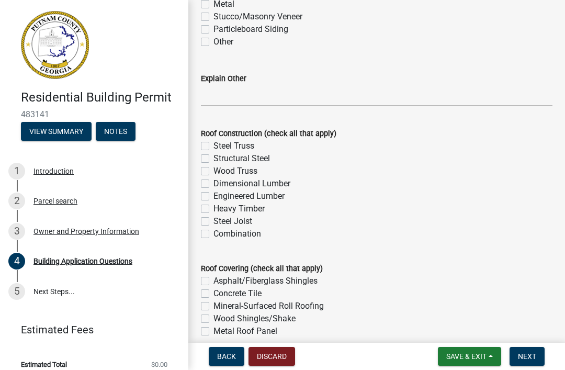
scroll to position [2526, 0]
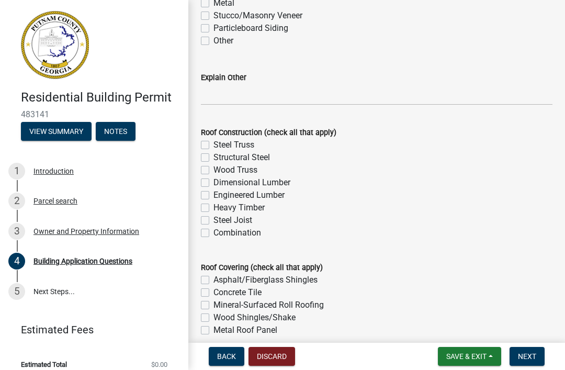
click at [213, 168] on label "Wood Truss" at bounding box center [235, 170] width 44 height 13
click at [213, 168] on input "Wood Truss" at bounding box center [216, 167] width 7 height 7
checkbox input "true"
checkbox input "false"
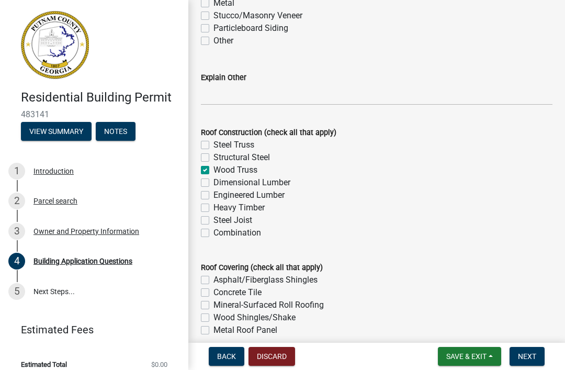
checkbox input "true"
checkbox input "false"
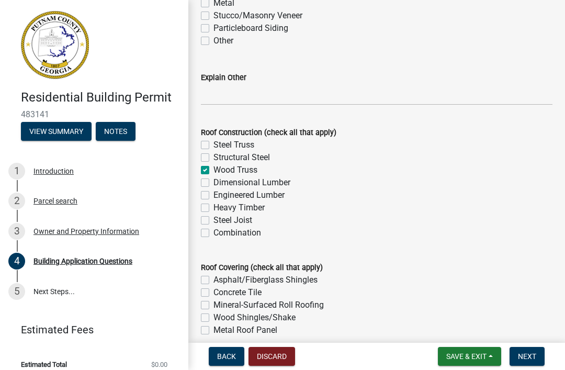
checkbox input "false"
click at [210, 179] on div "Dimensional Lumber" at bounding box center [377, 182] width 352 height 13
click at [213, 183] on label "Dimensional Lumber" at bounding box center [251, 182] width 77 height 13
click at [213, 183] on input "Dimensional Lumber" at bounding box center [216, 179] width 7 height 7
checkbox input "true"
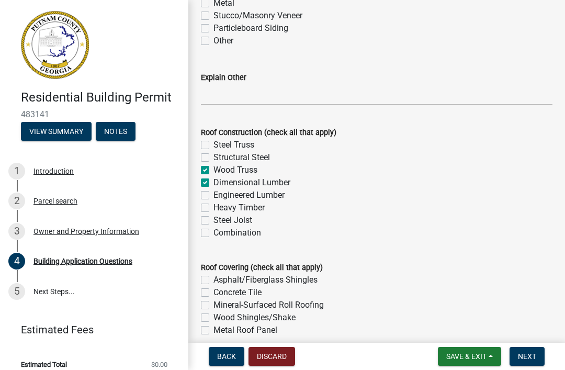
checkbox input "false"
checkbox input "true"
checkbox input "false"
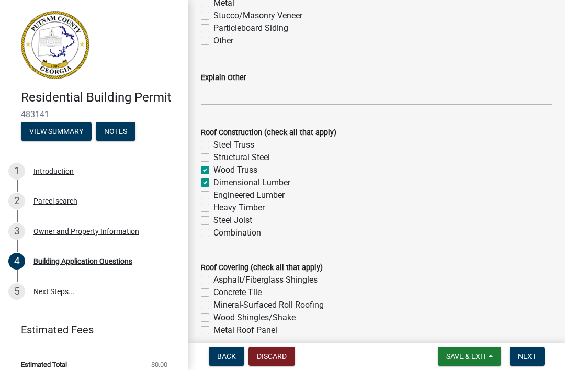
checkbox input "false"
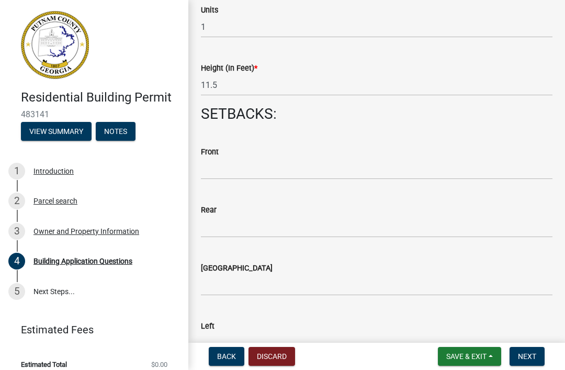
scroll to position [1428, 0]
click at [92, 203] on div "2 Parcel search" at bounding box center [89, 201] width 163 height 17
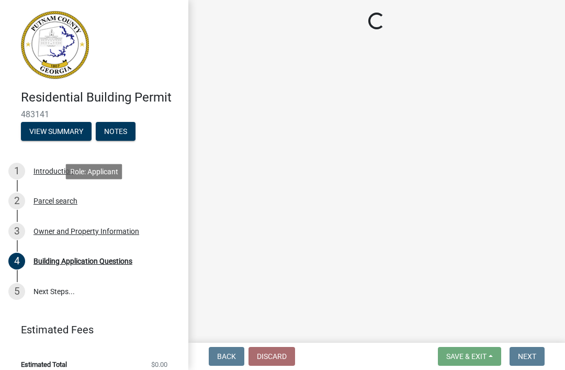
scroll to position [0, 0]
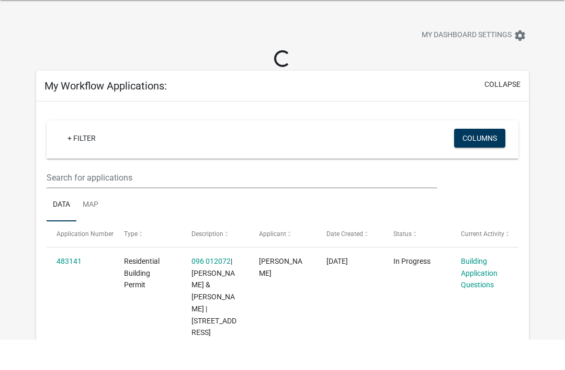
scroll to position [30, 0]
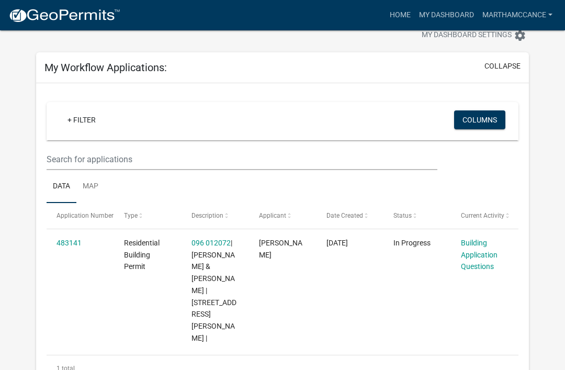
click at [72, 244] on link "483141" at bounding box center [69, 243] width 25 height 8
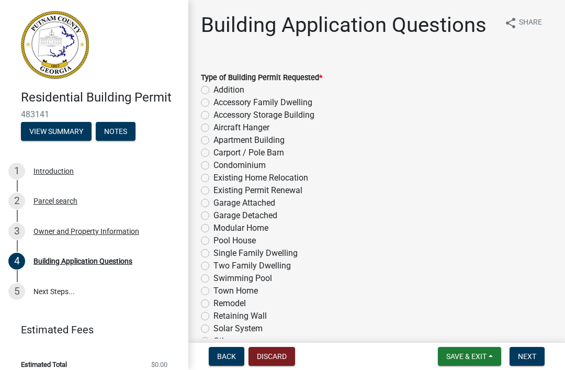
click at [213, 106] on label "Accessory Family Dwelling" at bounding box center [262, 102] width 99 height 13
click at [213, 103] on input "Accessory Family Dwelling" at bounding box center [216, 99] width 7 height 7
radio input "true"
click at [213, 114] on label "Accessory Storage Building" at bounding box center [263, 115] width 101 height 13
click at [213, 114] on input "Accessory Storage Building" at bounding box center [216, 112] width 7 height 7
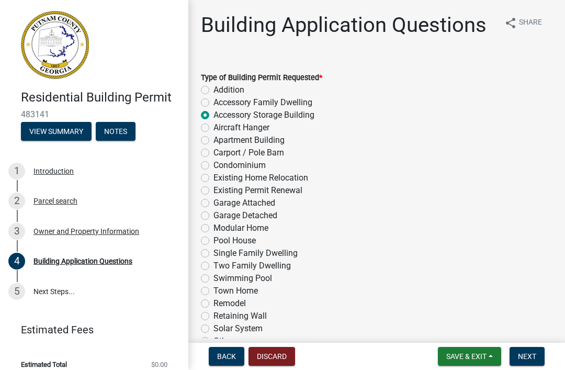
radio input "true"
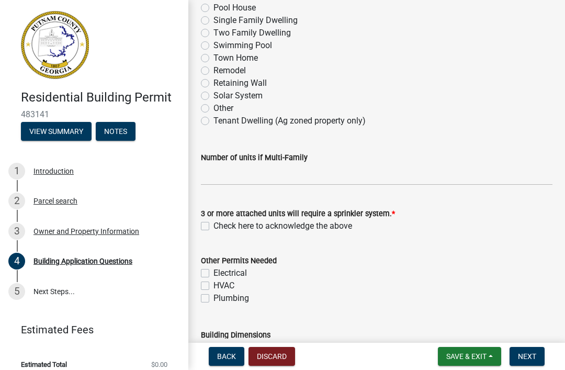
scroll to position [233, 0]
click at [213, 221] on label "Check here to acknowledge the above" at bounding box center [282, 225] width 139 height 13
click at [213, 221] on input "Check here to acknowledge the above" at bounding box center [216, 222] width 7 height 7
checkbox input "true"
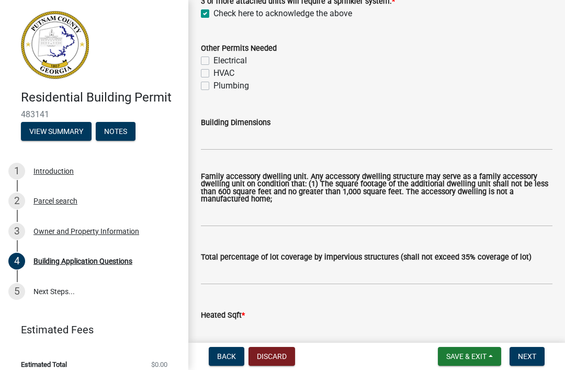
scroll to position [450, 0]
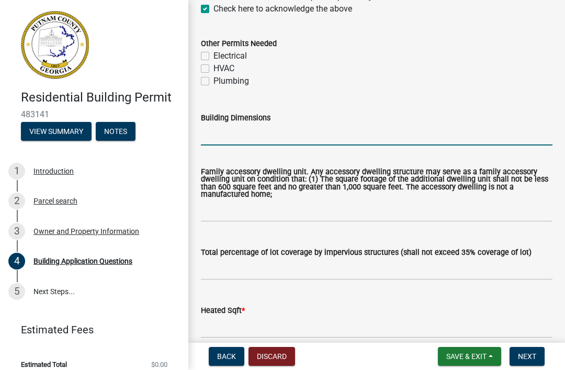
click at [228, 144] on input "Building Dimensions" at bounding box center [377, 134] width 352 height 21
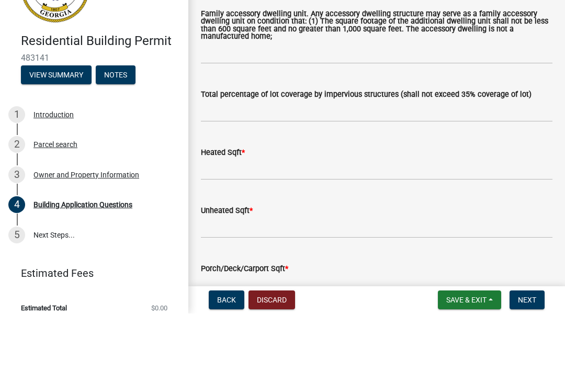
scroll to position [583, 0]
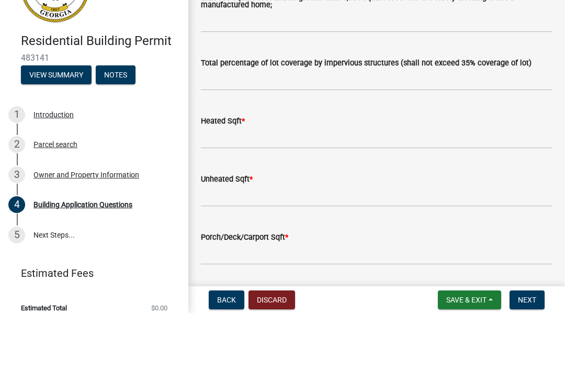
type input "10’ x 16’"
click at [223, 126] on input "text" at bounding box center [377, 136] width 352 height 21
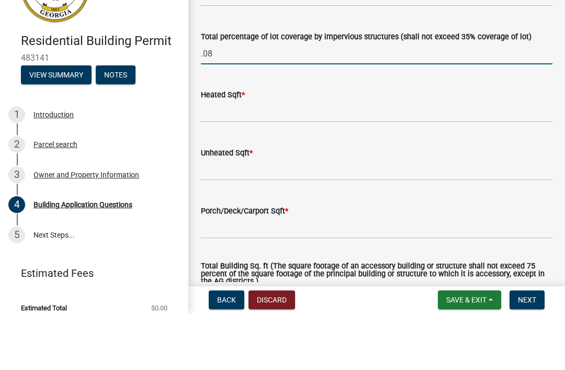
scroll to position [643, 0]
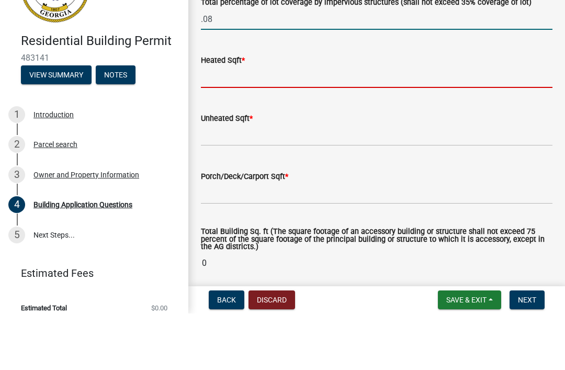
click at [229, 123] on input "text" at bounding box center [377, 133] width 352 height 21
type input "0.08"
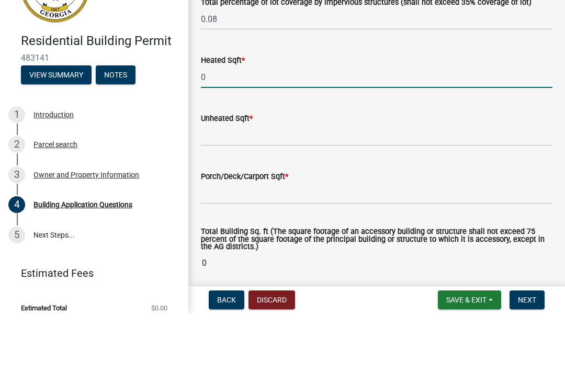
type input "0"
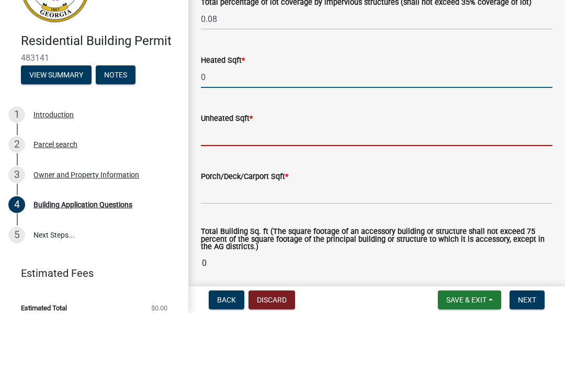
click at [213, 181] on input "text" at bounding box center [377, 191] width 352 height 21
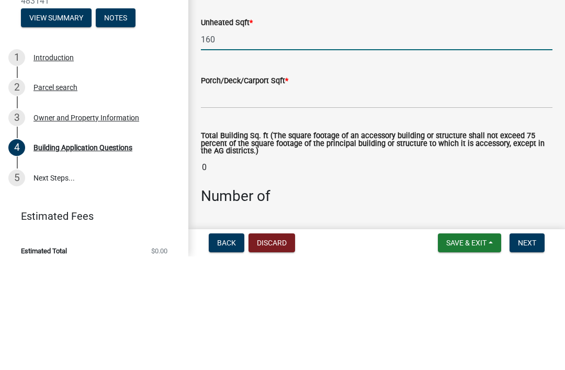
scroll to position [682, 0]
type input "160"
click at [229, 201] on input "text" at bounding box center [377, 211] width 352 height 21
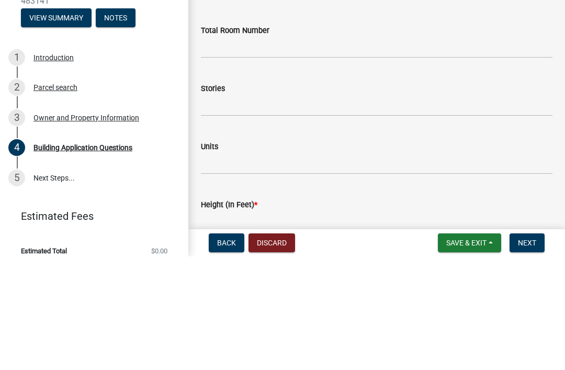
scroll to position [1177, 0]
type input "0"
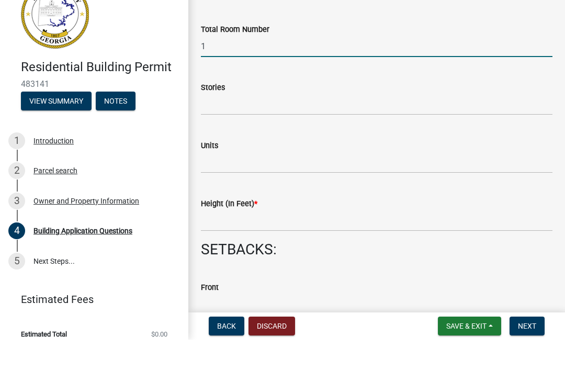
scroll to position [1261, 0]
type input "1"
click at [227, 123] on input "text" at bounding box center [377, 133] width 352 height 21
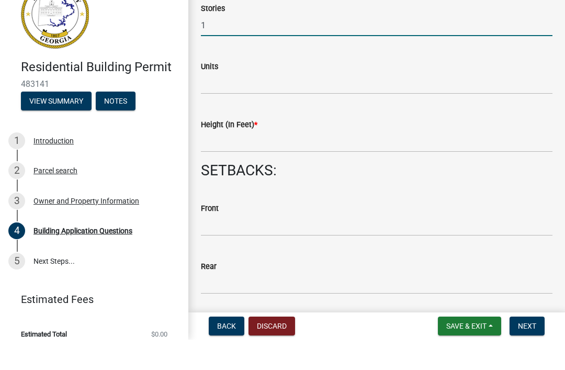
scroll to position [1342, 0]
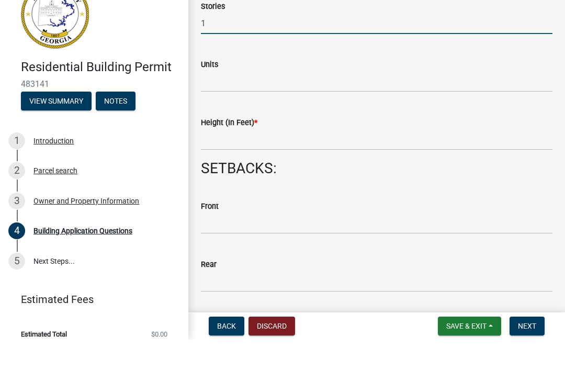
type input "1"
click at [217, 159] on input "text" at bounding box center [377, 169] width 352 height 21
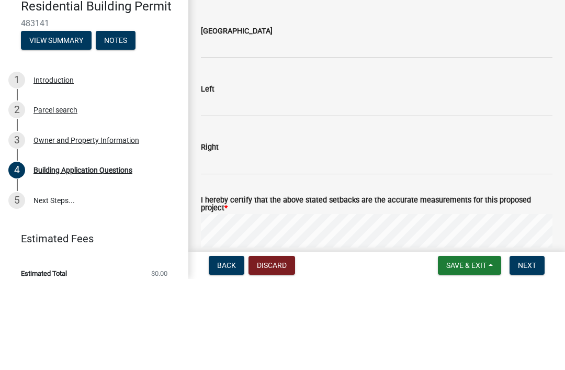
scroll to position [1574, 0]
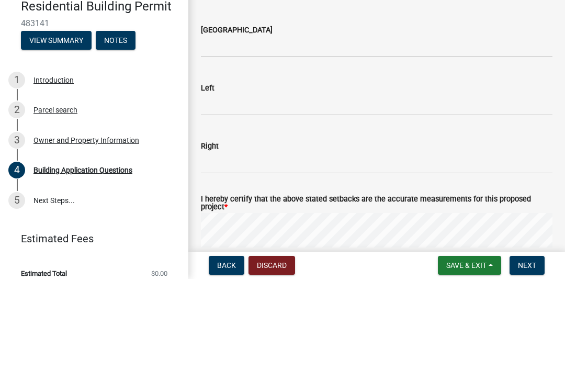
type input "11.5"
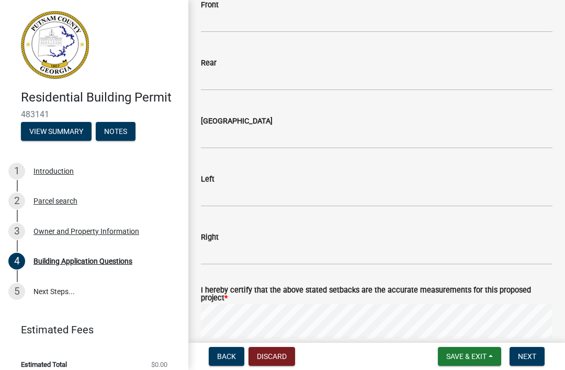
click at [478, 356] on span "Save & Exit" at bounding box center [466, 356] width 40 height 8
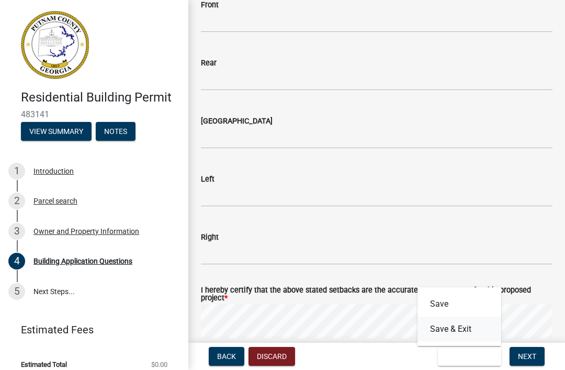
click at [457, 330] on button "Save & Exit" at bounding box center [459, 329] width 84 height 25
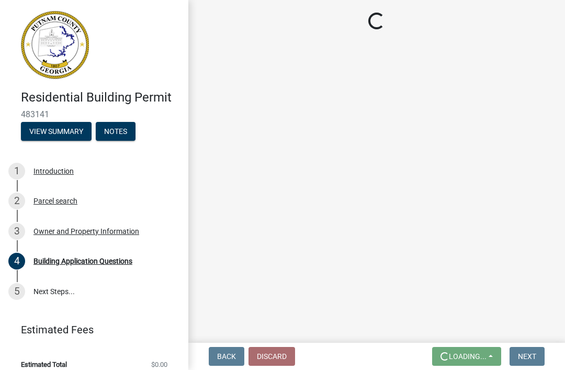
scroll to position [0, 0]
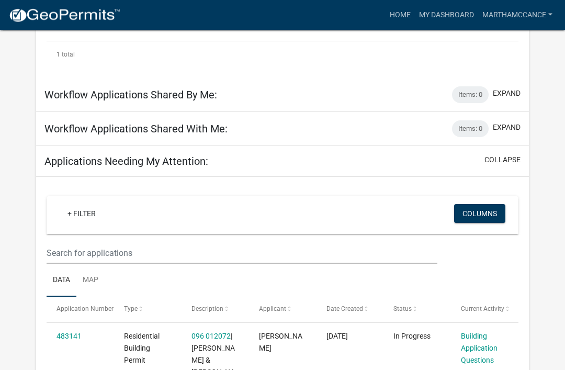
scroll to position [406, 0]
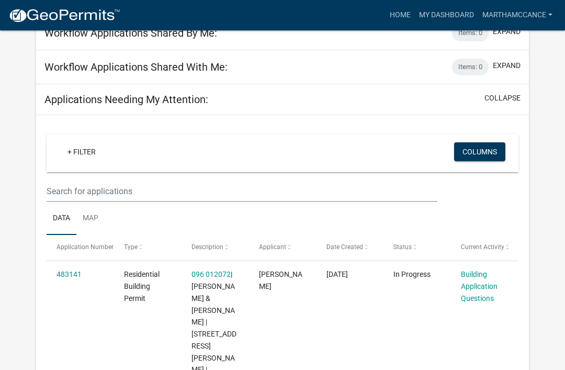
click at [74, 270] on link "483141" at bounding box center [69, 274] width 25 height 8
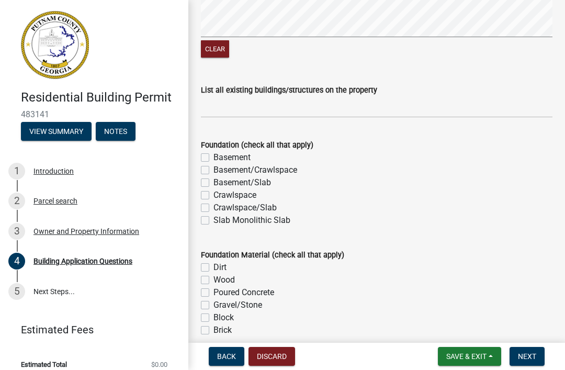
scroll to position [1921, 0]
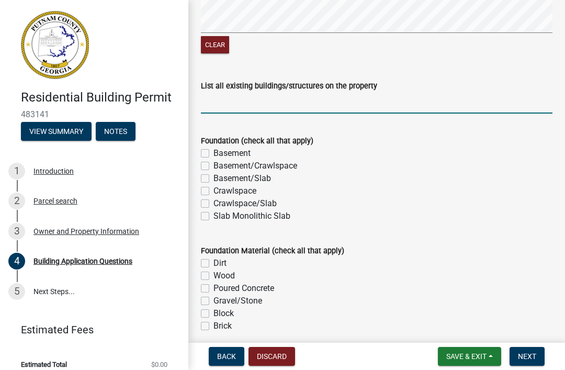
click at [236, 107] on input "List all existing buildings/structures on the property" at bounding box center [377, 102] width 352 height 21
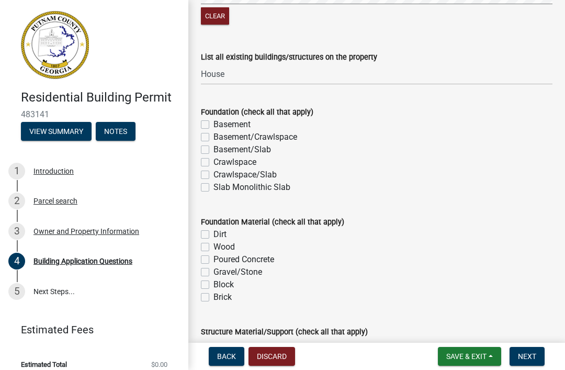
scroll to position [1953, 0]
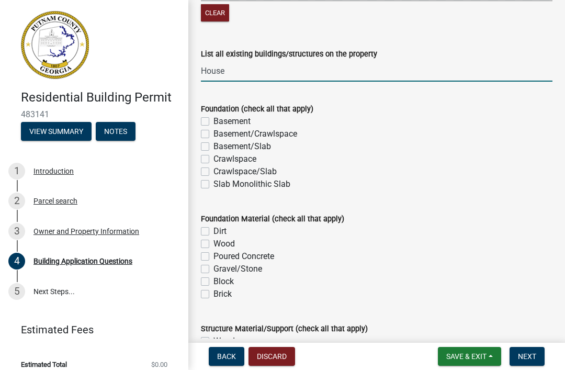
type input "House"
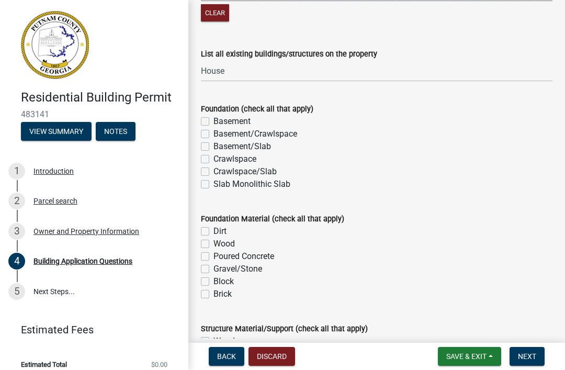
click at [213, 156] on label "Crawlspace" at bounding box center [234, 159] width 43 height 13
click at [213, 156] on input "Crawlspace" at bounding box center [216, 156] width 7 height 7
checkbox input "true"
checkbox input "false"
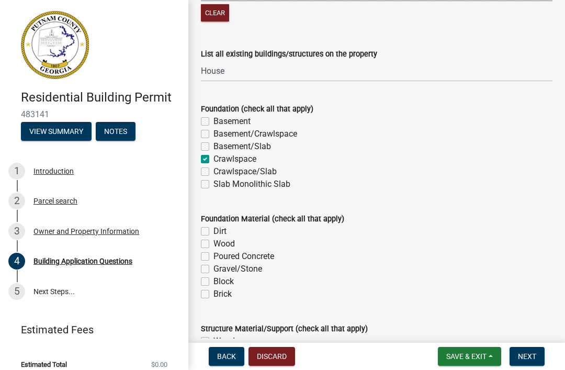
checkbox input "false"
checkbox input "true"
checkbox input "false"
click at [213, 278] on label "Block" at bounding box center [223, 281] width 20 height 13
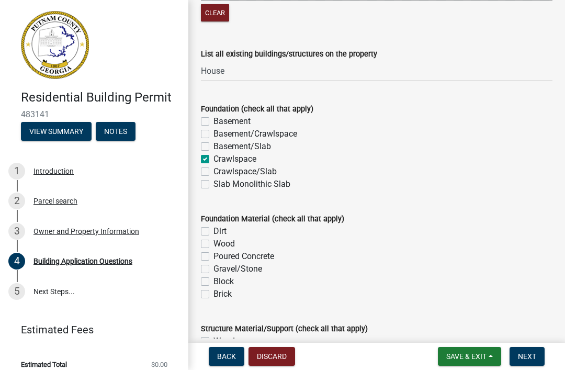
click at [213, 278] on input "Block" at bounding box center [216, 278] width 7 height 7
checkbox input "true"
checkbox input "false"
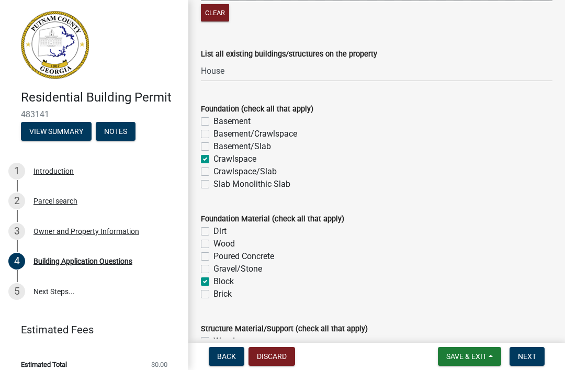
checkbox input "false"
checkbox input "true"
checkbox input "false"
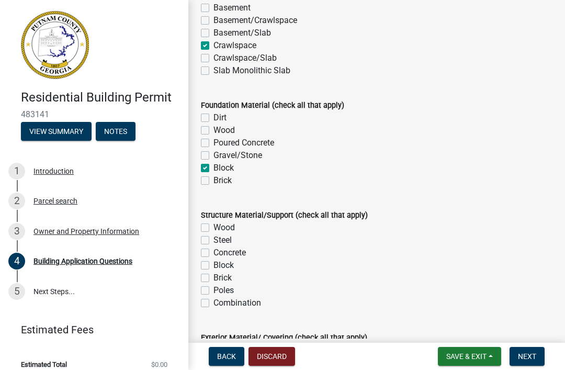
scroll to position [2068, 0]
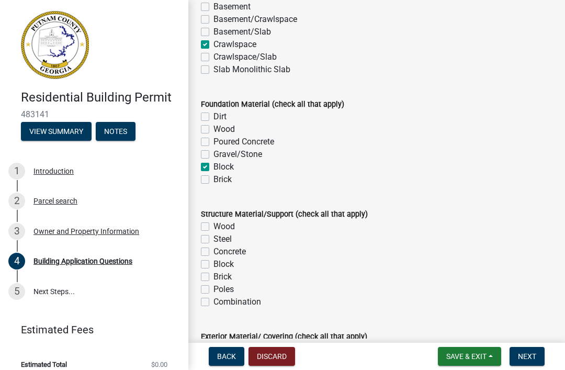
click at [213, 227] on label "Wood" at bounding box center [223, 226] width 21 height 13
click at [213, 227] on input "Wood" at bounding box center [216, 223] width 7 height 7
checkbox input "true"
checkbox input "false"
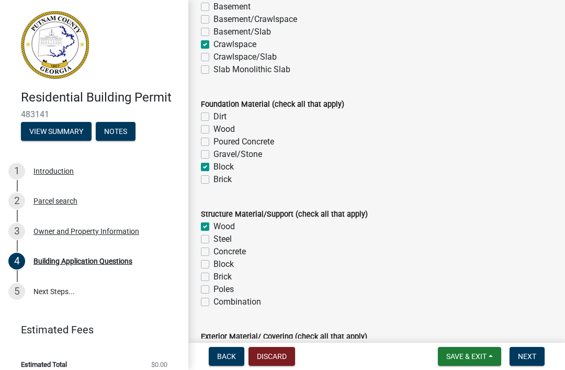
checkbox input "false"
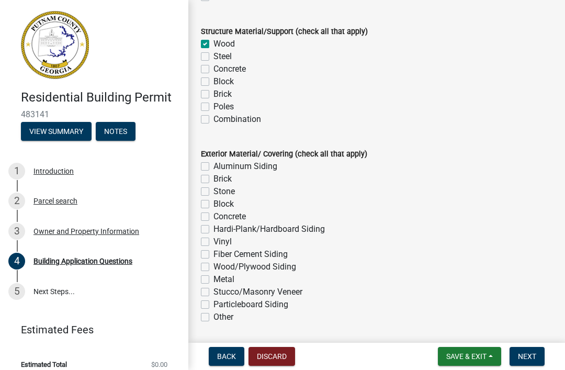
scroll to position [2251, 0]
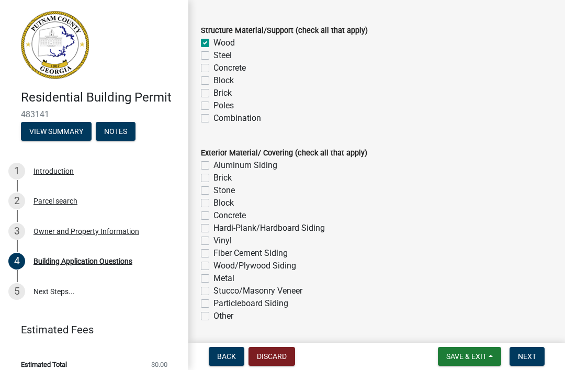
click at [213, 263] on label "Wood/Plywood Siding" at bounding box center [254, 265] width 83 height 13
click at [213, 263] on input "Wood/Plywood Siding" at bounding box center [216, 262] width 7 height 7
checkbox input "true"
checkbox input "false"
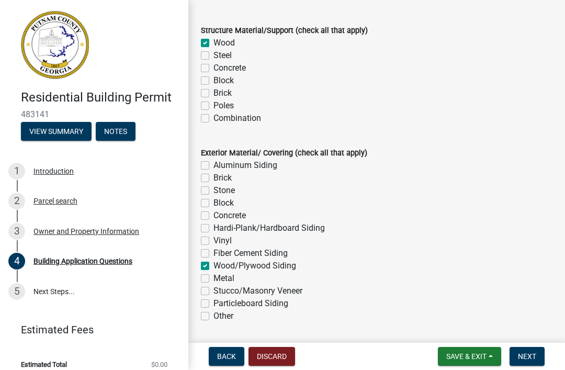
checkbox input "false"
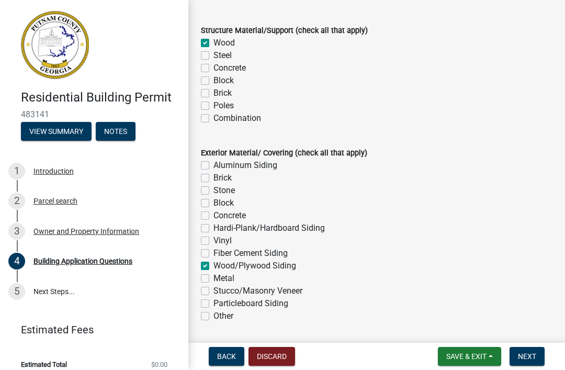
checkbox input "false"
checkbox input "true"
checkbox input "false"
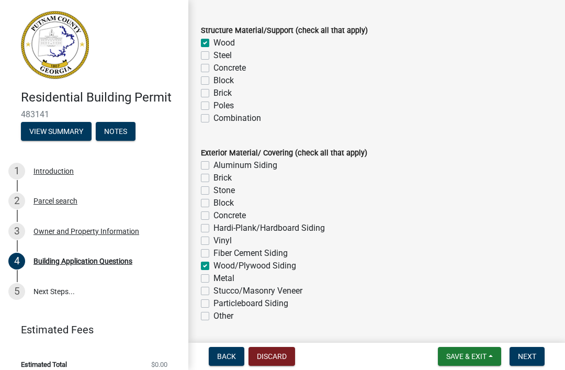
checkbox input "false"
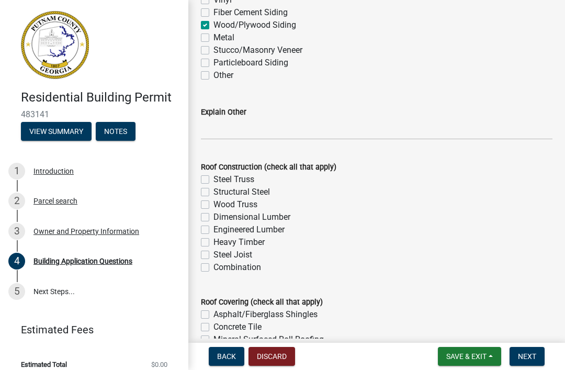
scroll to position [2505, 0]
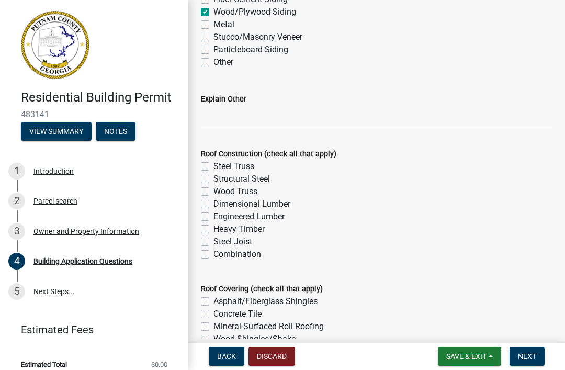
click at [213, 193] on label "Wood Truss" at bounding box center [235, 191] width 44 height 13
click at [213, 192] on input "Wood Truss" at bounding box center [216, 188] width 7 height 7
checkbox input "true"
checkbox input "false"
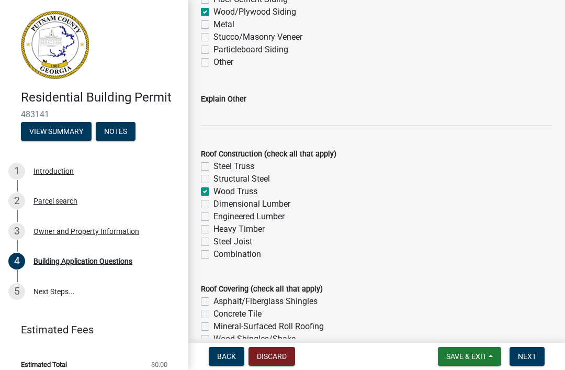
checkbox input "true"
checkbox input "false"
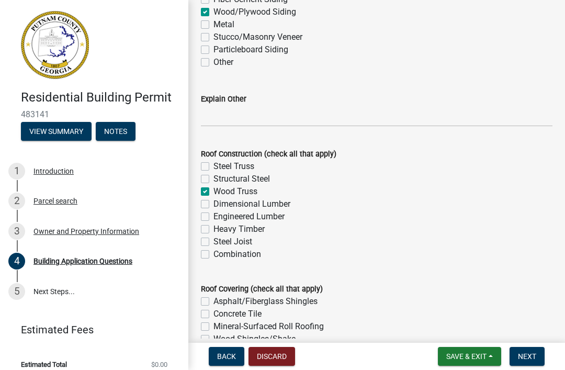
checkbox input "false"
click at [213, 202] on label "Dimensional Lumber" at bounding box center [251, 204] width 77 height 13
click at [213, 202] on input "Dimensional Lumber" at bounding box center [216, 201] width 7 height 7
checkbox input "true"
checkbox input "false"
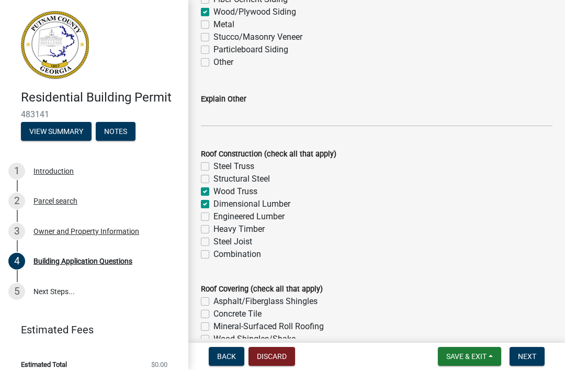
checkbox input "false"
checkbox input "true"
checkbox input "false"
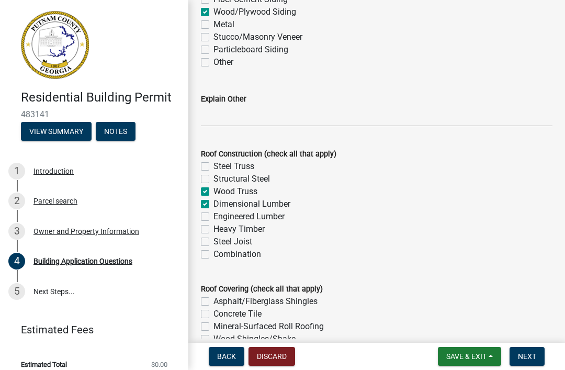
checkbox input "false"
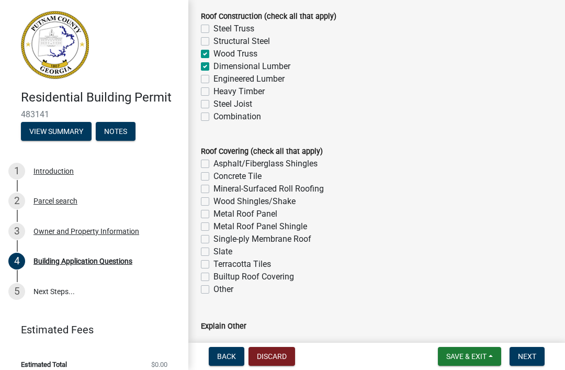
scroll to position [2644, 0]
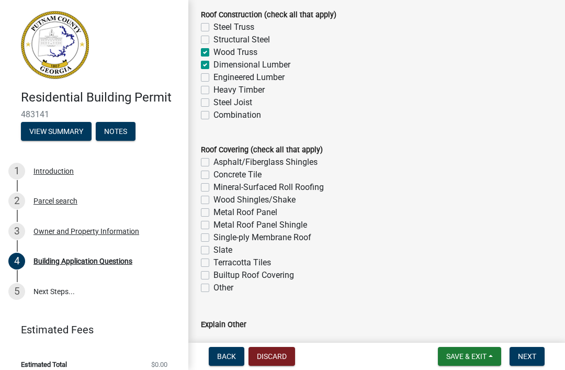
click at [213, 160] on label "Asphalt/Fiberglass Shingles" at bounding box center [265, 162] width 104 height 13
click at [213, 160] on input "Asphalt/Fiberglass Shingles" at bounding box center [216, 159] width 7 height 7
checkbox input "true"
checkbox input "false"
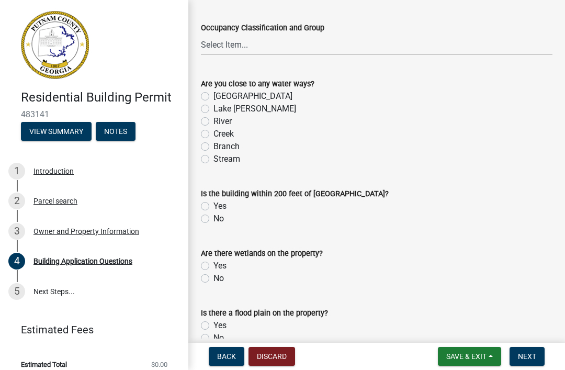
scroll to position [3650, 0]
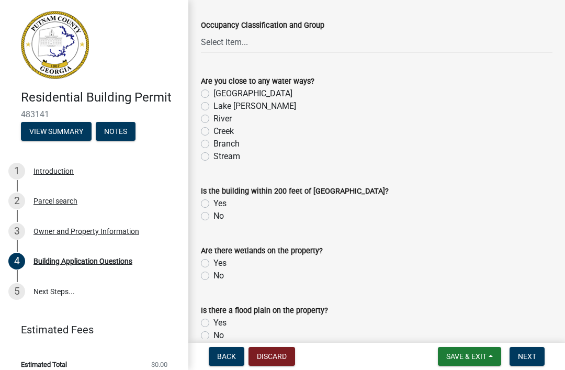
click at [213, 217] on label "No" at bounding box center [218, 216] width 10 height 13
click at [213, 217] on input "No" at bounding box center [216, 213] width 7 height 7
click at [213, 278] on label "No" at bounding box center [218, 275] width 10 height 13
click at [213, 276] on input "No" at bounding box center [216, 272] width 7 height 7
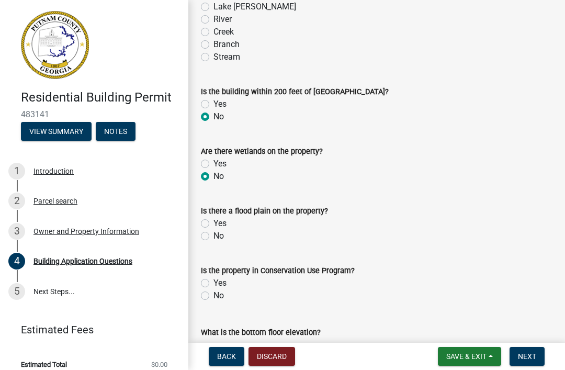
scroll to position [3750, 0]
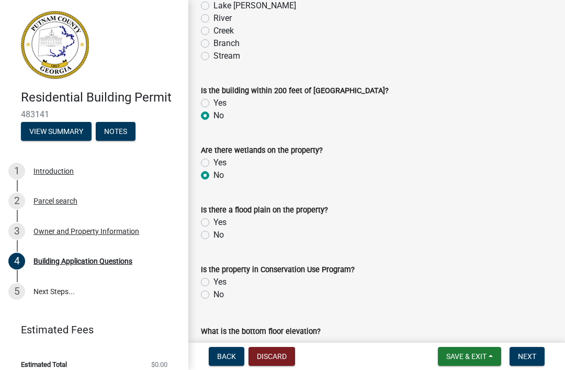
click at [213, 237] on label "No" at bounding box center [218, 235] width 10 height 13
click at [213, 235] on input "No" at bounding box center [216, 232] width 7 height 7
click at [213, 297] on label "No" at bounding box center [218, 294] width 10 height 13
click at [213, 295] on input "No" at bounding box center [216, 291] width 7 height 7
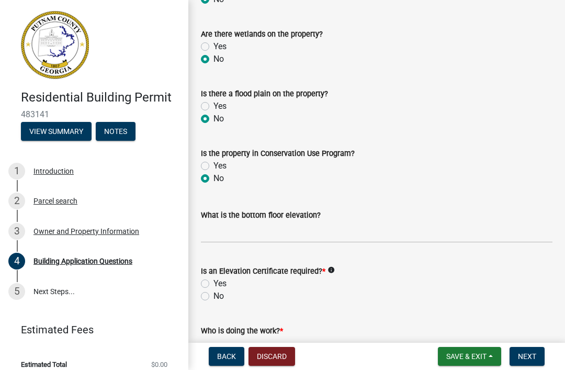
scroll to position [3868, 0]
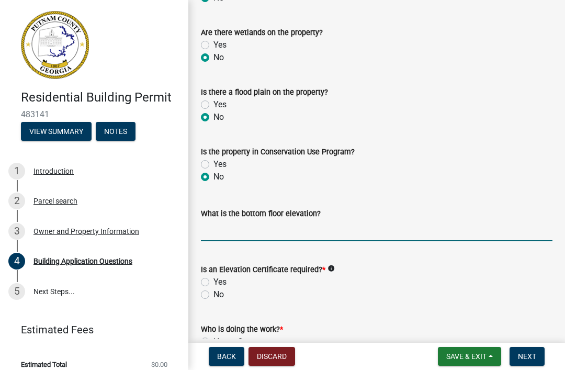
click at [221, 240] on input "text" at bounding box center [377, 230] width 352 height 21
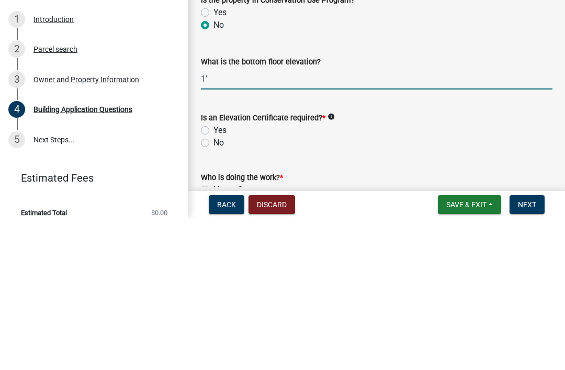
click at [213, 288] on label "No" at bounding box center [218, 294] width 10 height 13
click at [213, 288] on input "No" at bounding box center [216, 291] width 7 height 7
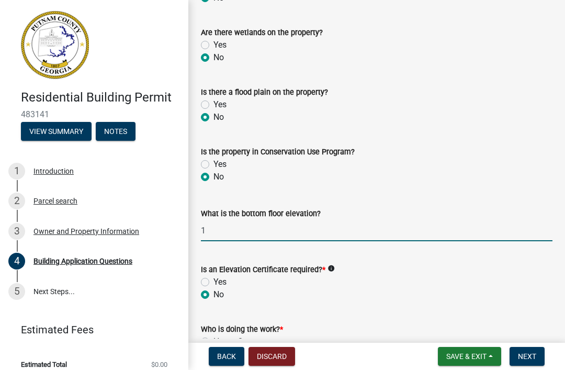
click at [219, 229] on input "1" at bounding box center [377, 230] width 352 height 21
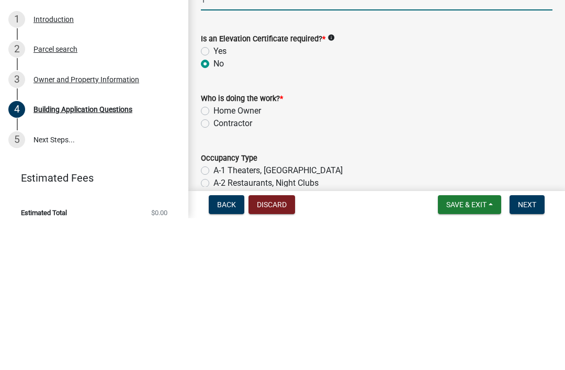
scroll to position [3947, 0]
click at [213, 269] on label "Contractor" at bounding box center [232, 275] width 39 height 13
click at [213, 269] on input "Contractor" at bounding box center [216, 272] width 7 height 7
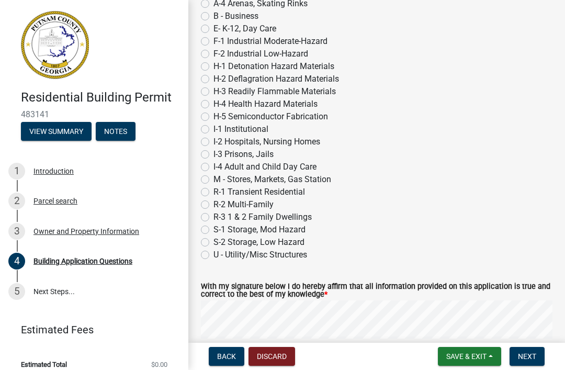
scroll to position [4317, 0]
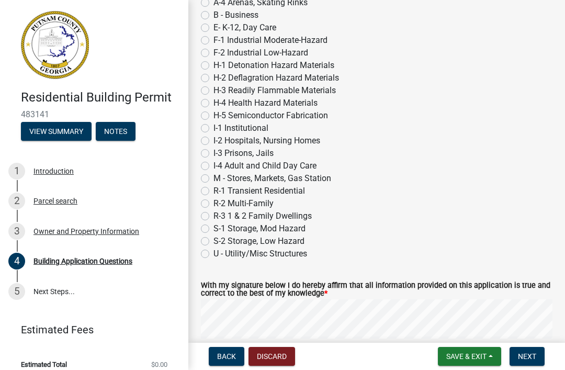
click at [213, 256] on label "U - Utility/Misc Structures" at bounding box center [260, 253] width 94 height 13
click at [213, 254] on input "U - Utility/Misc Structures" at bounding box center [216, 250] width 7 height 7
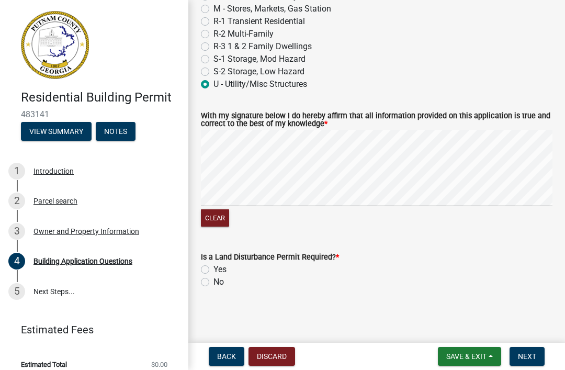
scroll to position [4486, 0]
click at [213, 282] on label "No" at bounding box center [218, 282] width 10 height 13
click at [213, 282] on input "No" at bounding box center [216, 279] width 7 height 7
click at [473, 352] on span "Save & Exit" at bounding box center [466, 356] width 40 height 8
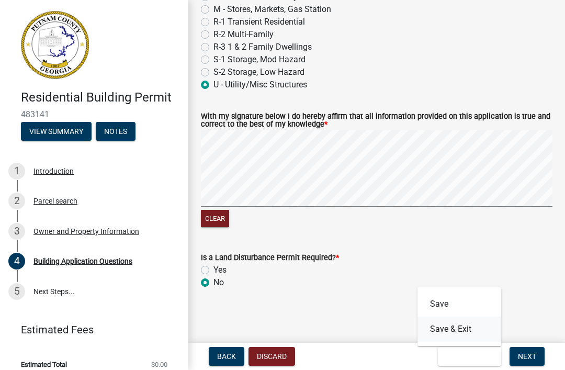
click at [453, 330] on button "Save & Exit" at bounding box center [459, 329] width 84 height 25
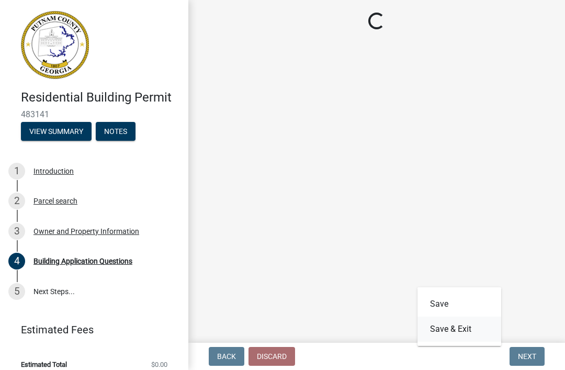
scroll to position [0, 0]
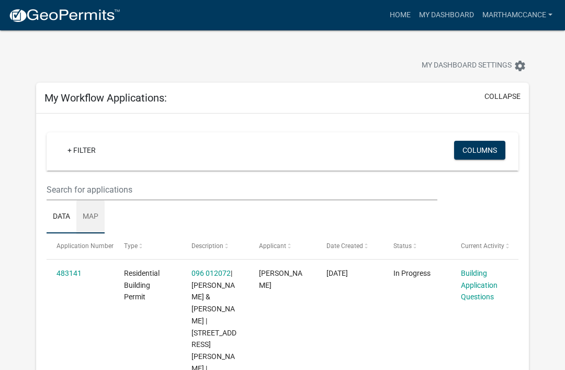
click at [93, 221] on link "Map" at bounding box center [90, 216] width 28 height 33
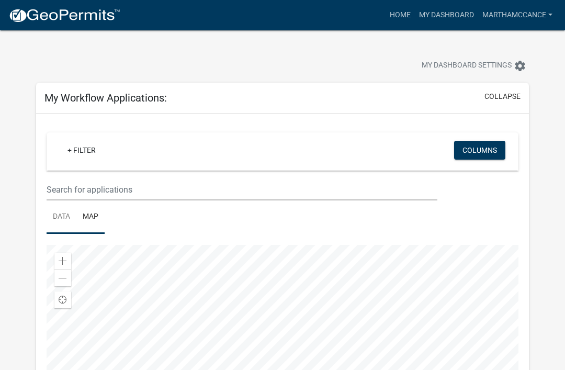
click at [60, 220] on link "Data" at bounding box center [62, 216] width 30 height 33
